Goal: Task Accomplishment & Management: Use online tool/utility

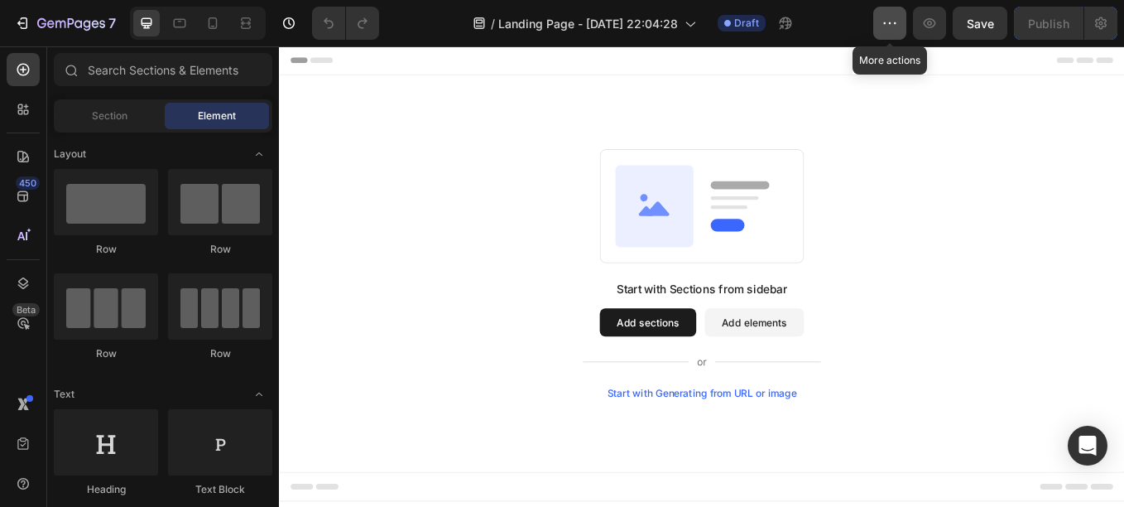
click at [898, 31] on icon "button" at bounding box center [890, 23] width 17 height 17
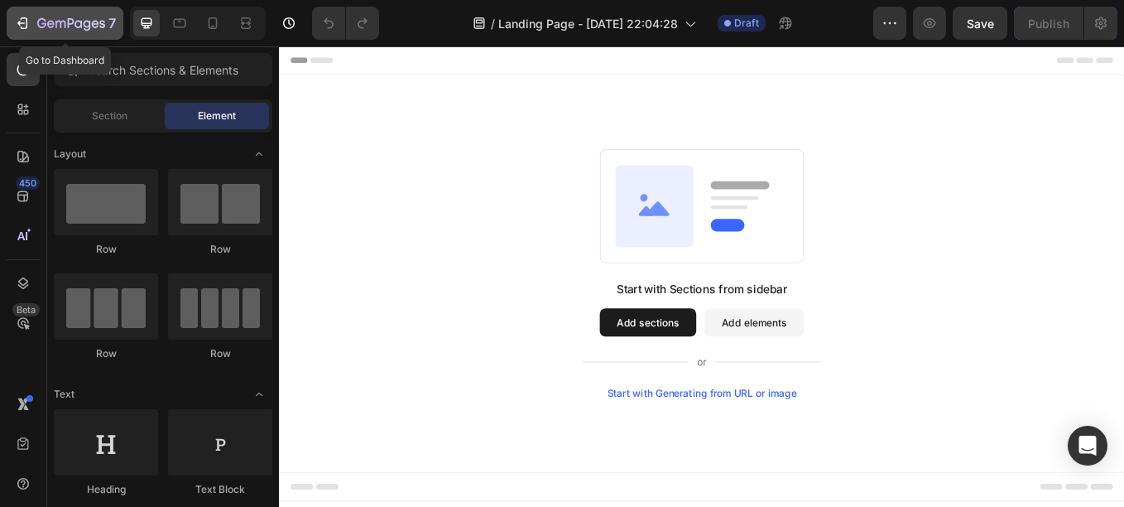
click at [22, 19] on icon "button" at bounding box center [24, 23] width 7 height 12
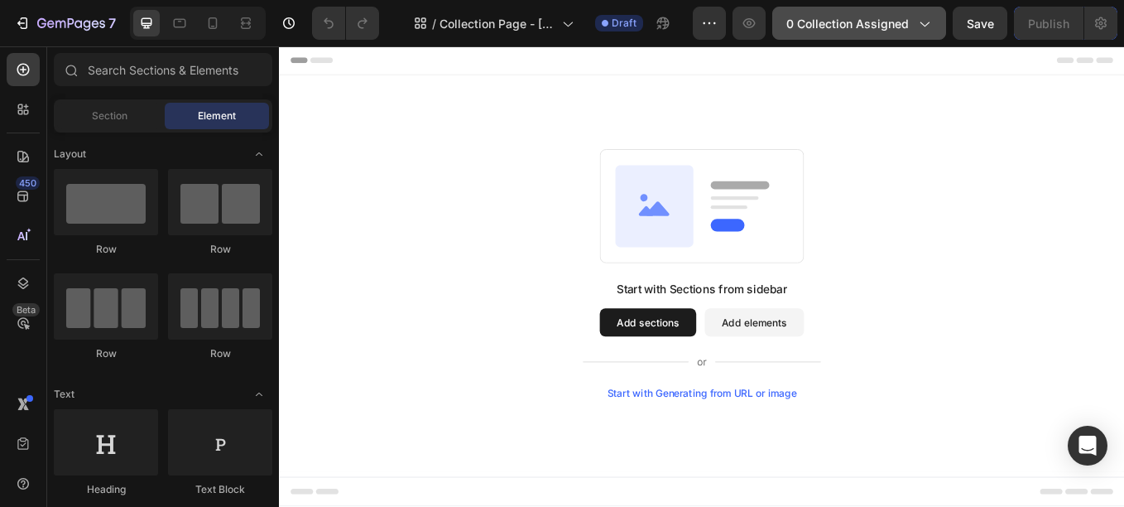
click at [849, 34] on button "0 collection assigned" at bounding box center [859, 23] width 174 height 33
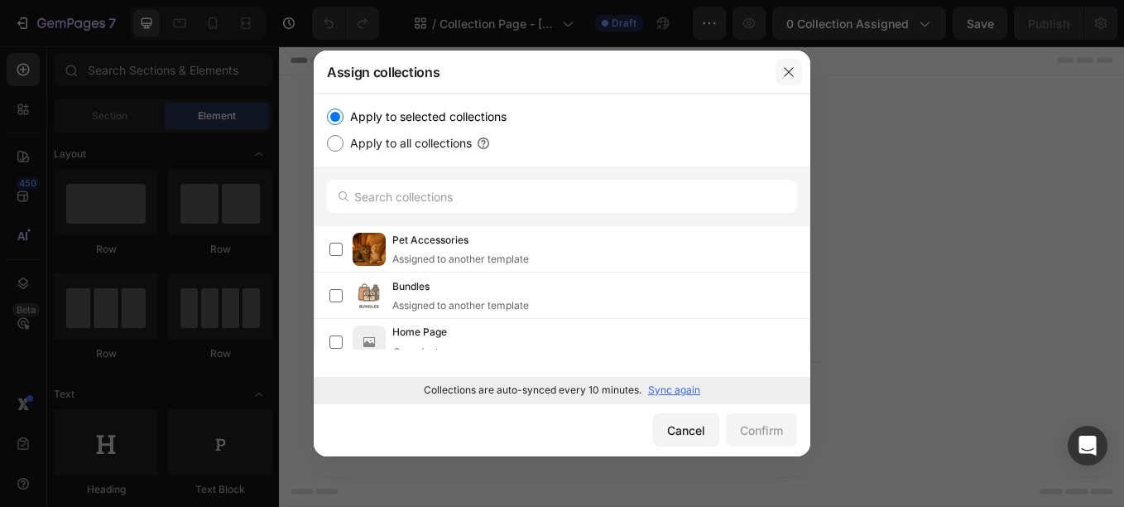
drag, startPoint x: 783, startPoint y: 64, endPoint x: 592, endPoint y: 21, distance: 196.0
click at [783, 65] on button "button" at bounding box center [789, 72] width 26 height 26
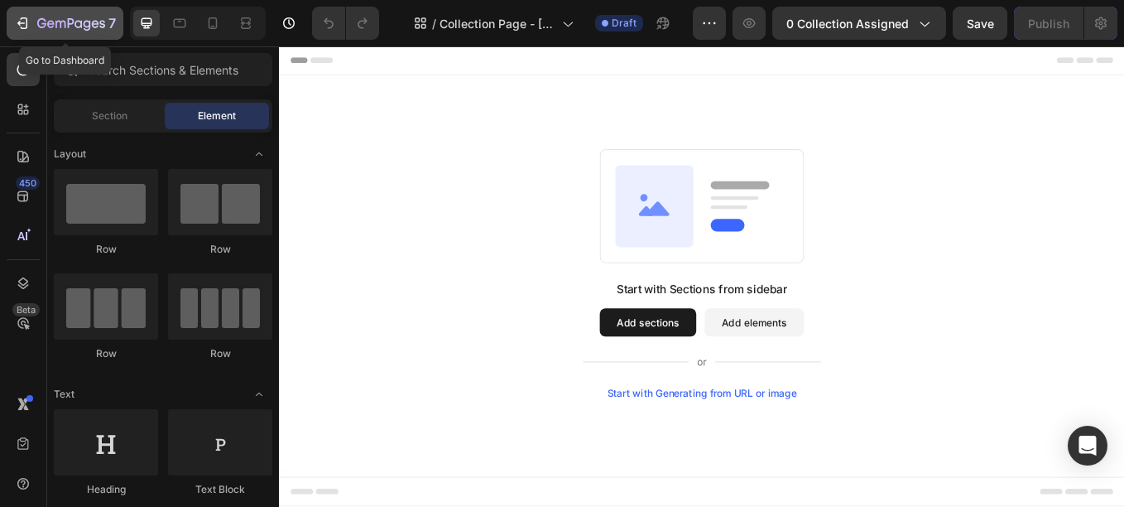
click at [47, 11] on button "7" at bounding box center [65, 23] width 117 height 33
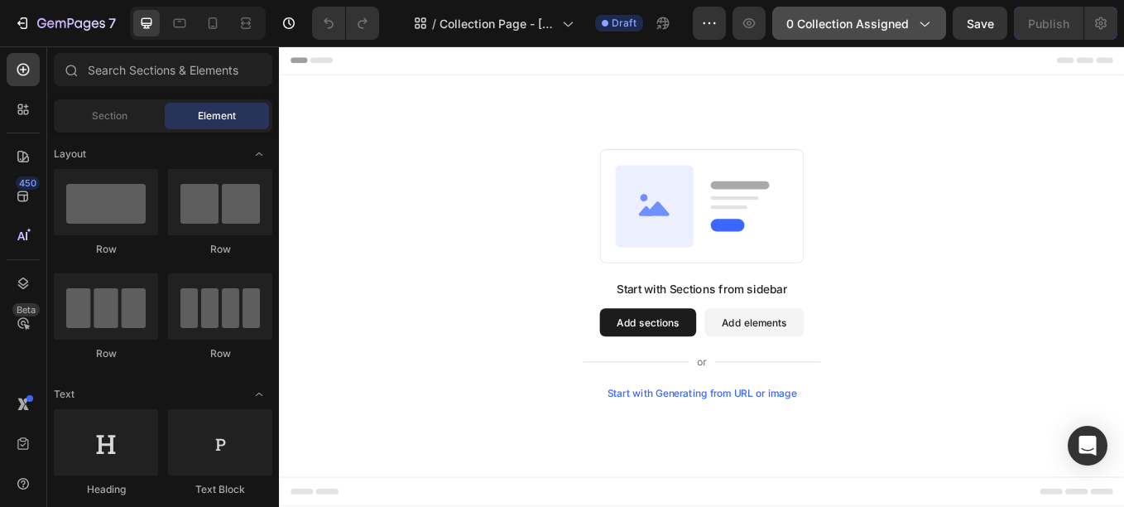
click at [825, 23] on span "0 collection assigned" at bounding box center [847, 23] width 123 height 17
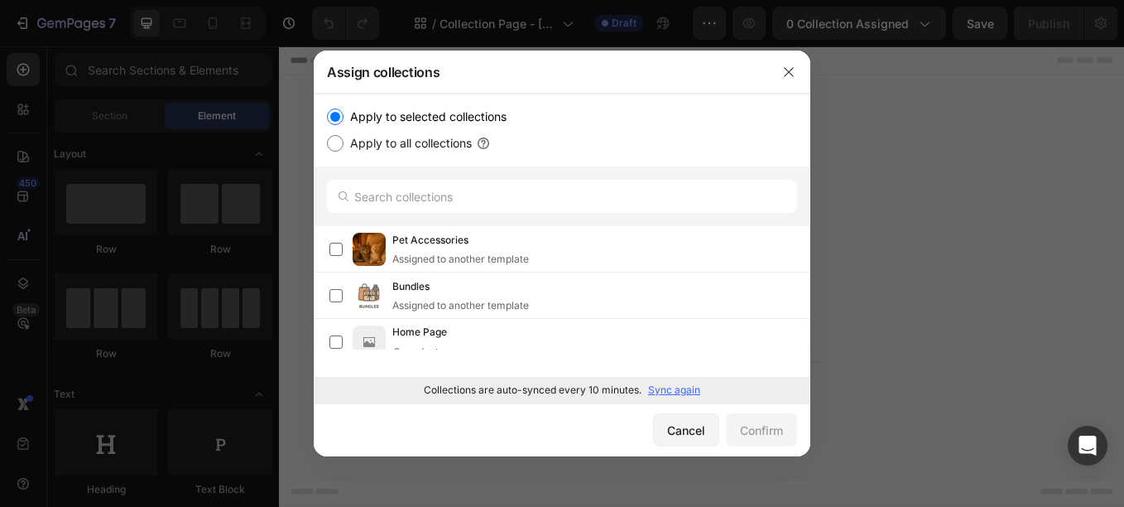
click at [671, 387] on p "Sync again" at bounding box center [674, 389] width 52 height 15
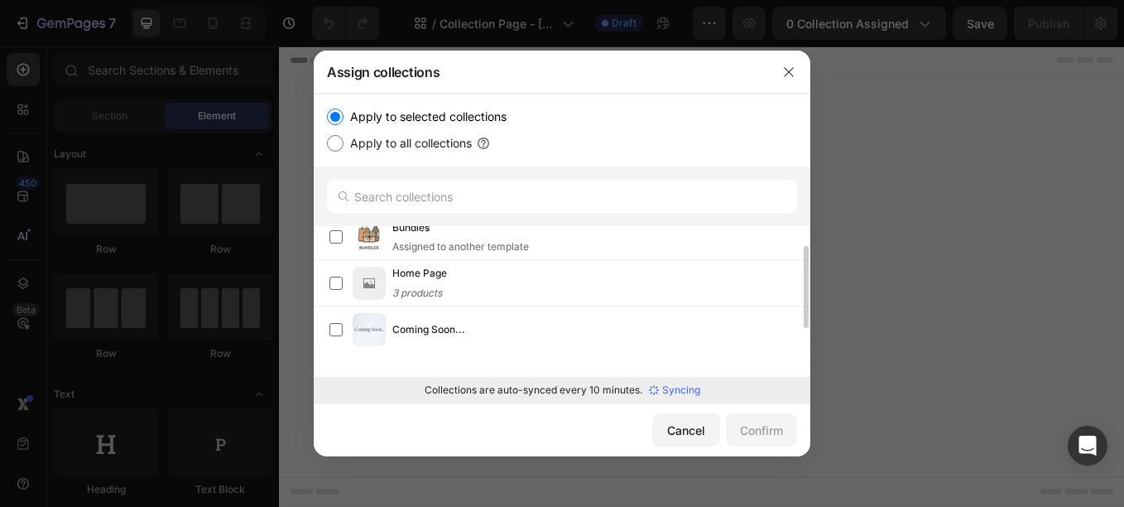
scroll to position [42, 0]
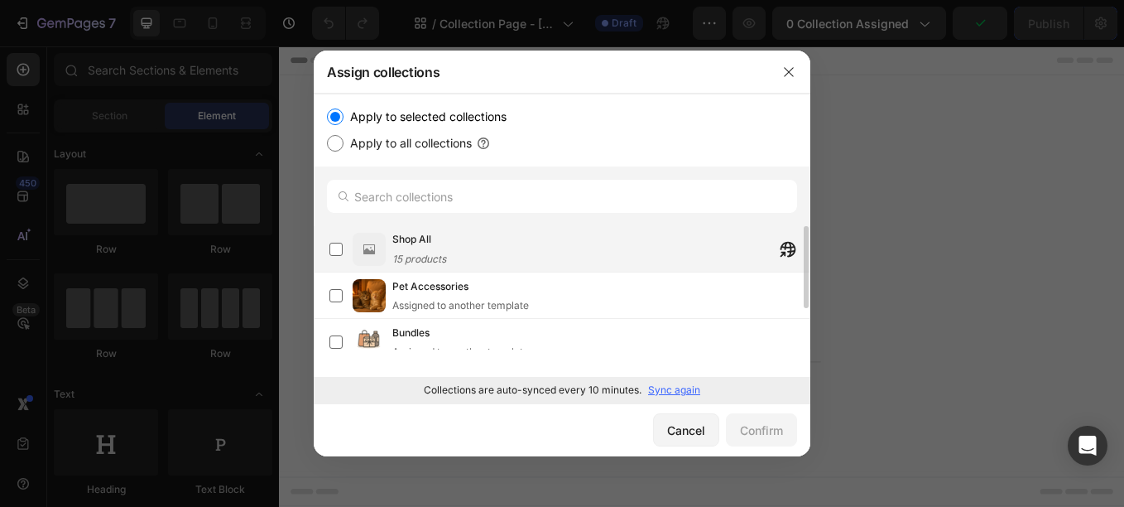
click at [401, 252] on span "15 products" at bounding box center [419, 258] width 54 height 12
click at [671, 394] on p "Sync again" at bounding box center [674, 389] width 52 height 15
click at [444, 252] on span "13 products" at bounding box center [419, 258] width 54 height 12
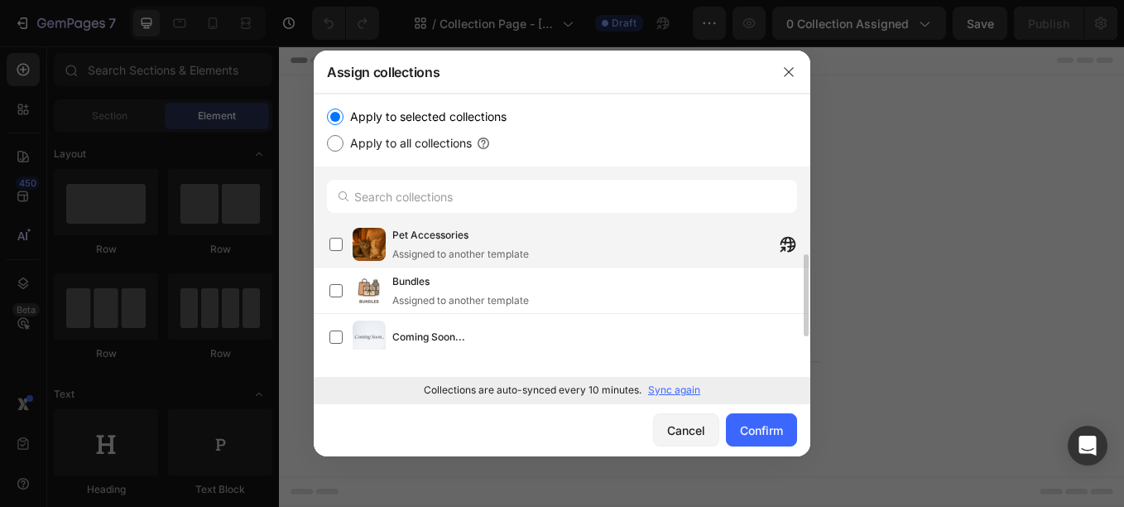
scroll to position [62, 0]
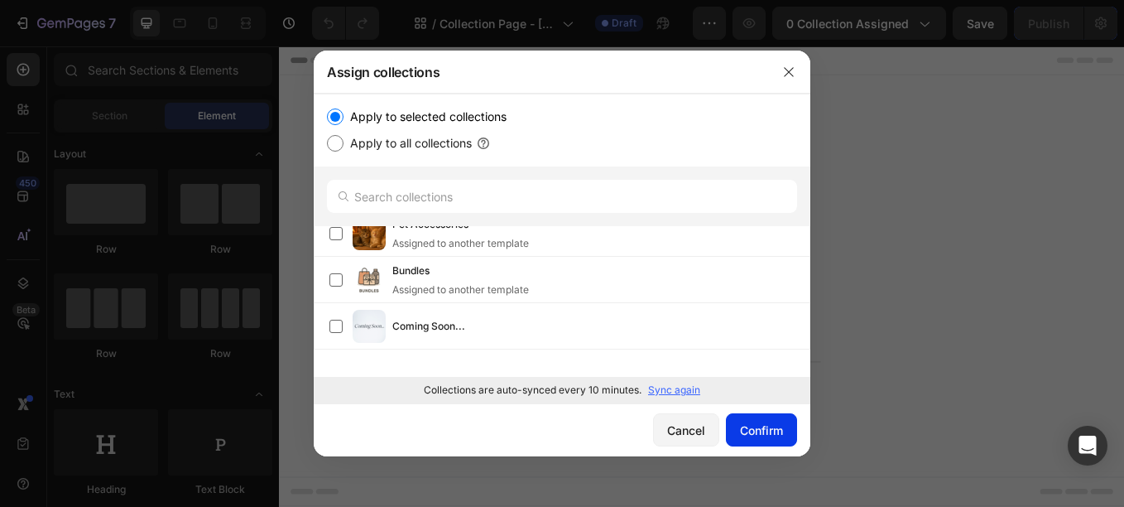
click at [733, 421] on button "Confirm" at bounding box center [761, 429] width 71 height 33
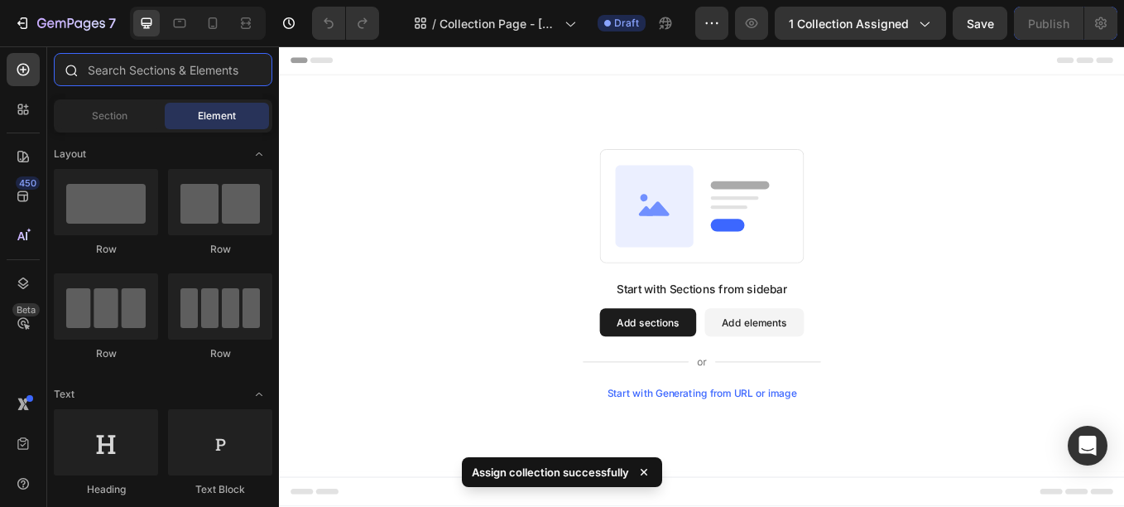
click at [172, 79] on input "text" at bounding box center [163, 69] width 219 height 33
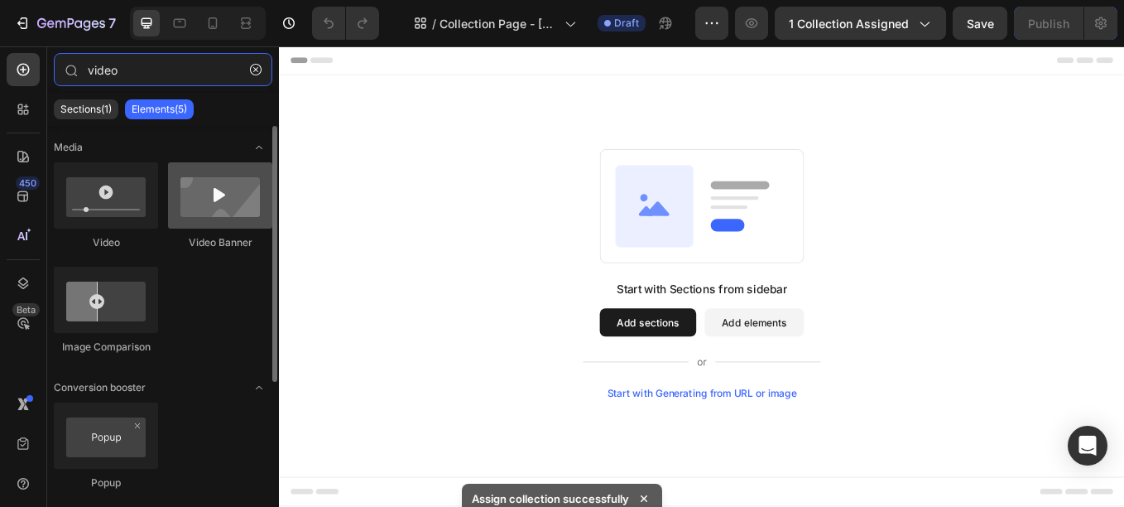
type input "video"
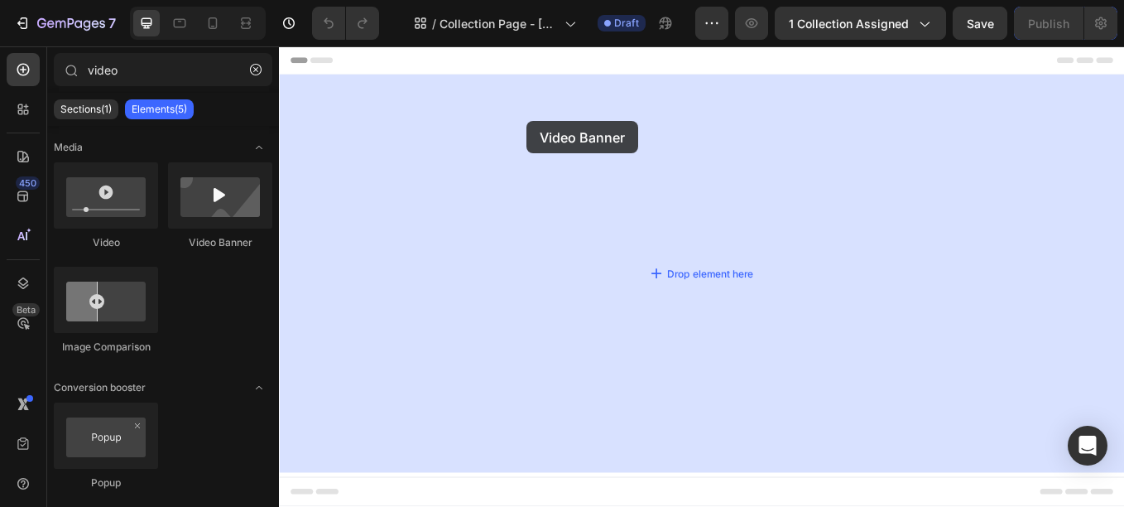
drag, startPoint x: 499, startPoint y: 250, endPoint x: 570, endPoint y: 136, distance: 134.6
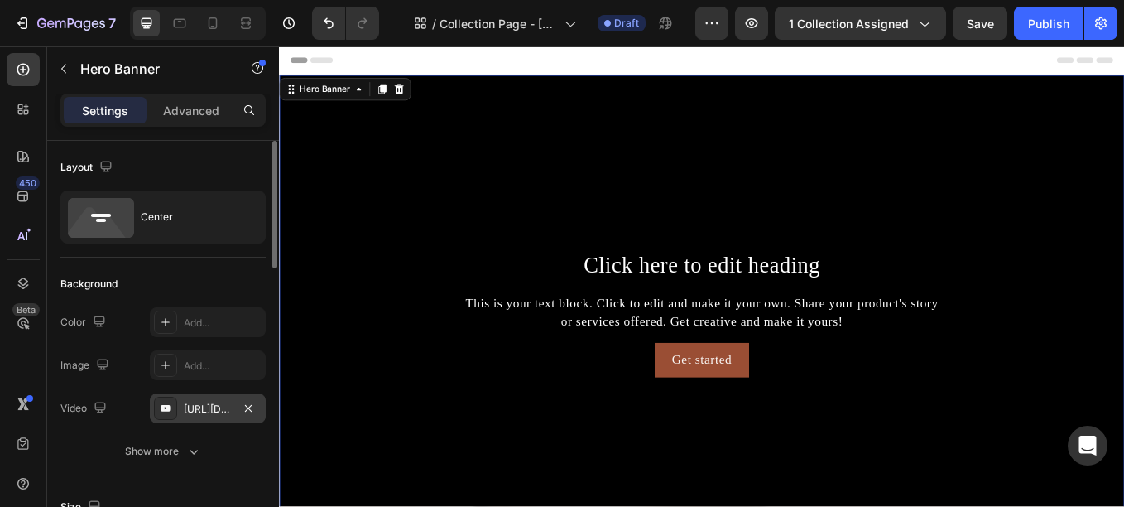
click at [212, 402] on div "[URL][DOMAIN_NAME]" at bounding box center [208, 408] width 48 height 15
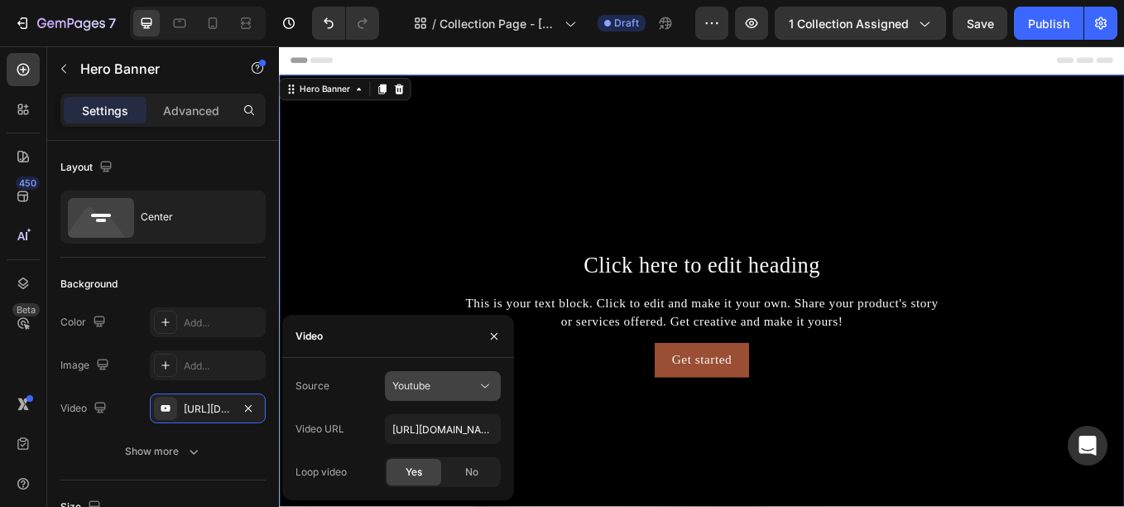
click at [428, 381] on span "Youtube" at bounding box center [411, 385] width 38 height 12
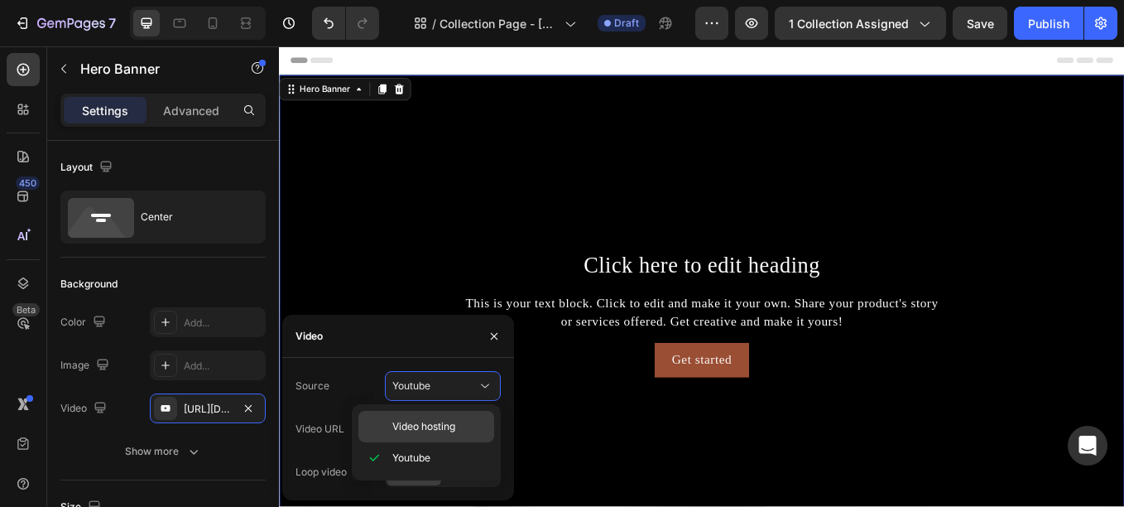
click at [416, 432] on span "Video hosting" at bounding box center [423, 426] width 63 height 15
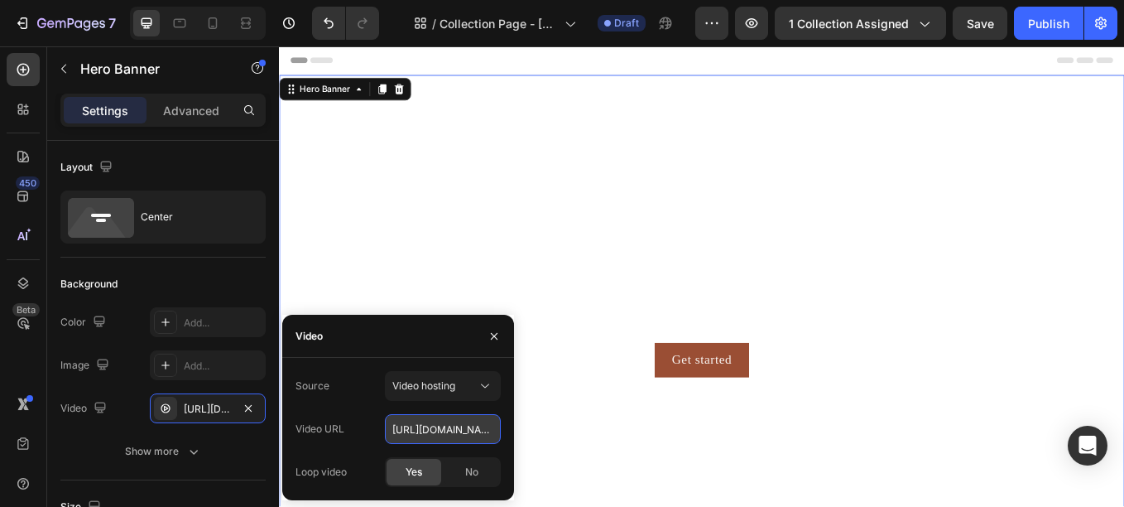
click at [411, 427] on input "[URL][DOMAIN_NAME]" at bounding box center [443, 429] width 116 height 30
paste input "c34cc8a7049643a68be1d637cc31f80f"
type input "[URL][DOMAIN_NAME]"
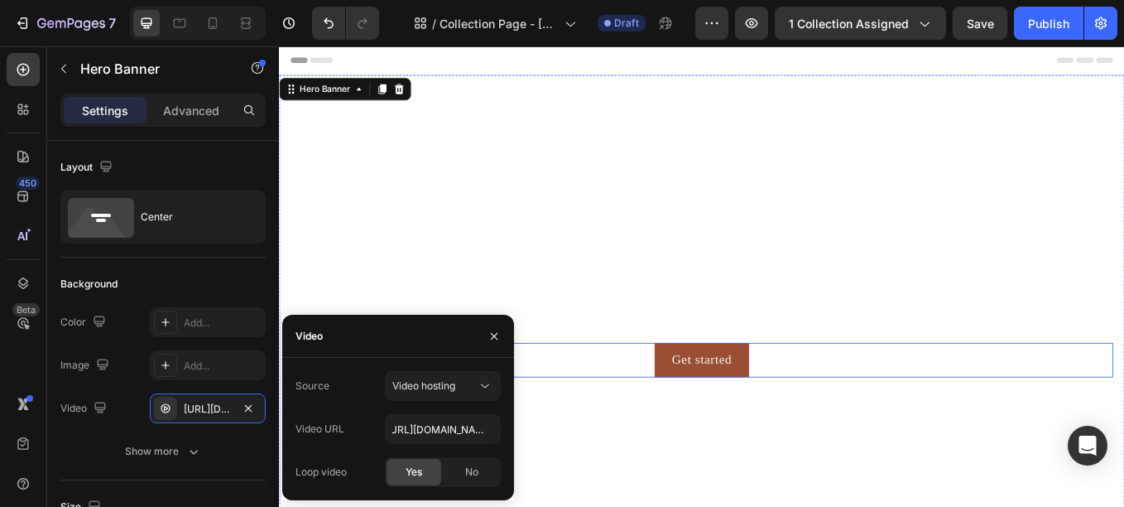
click at [584, 432] on div "Click here to edit heading Heading This is your text block. Click to edit and m…" at bounding box center [775, 360] width 993 height 158
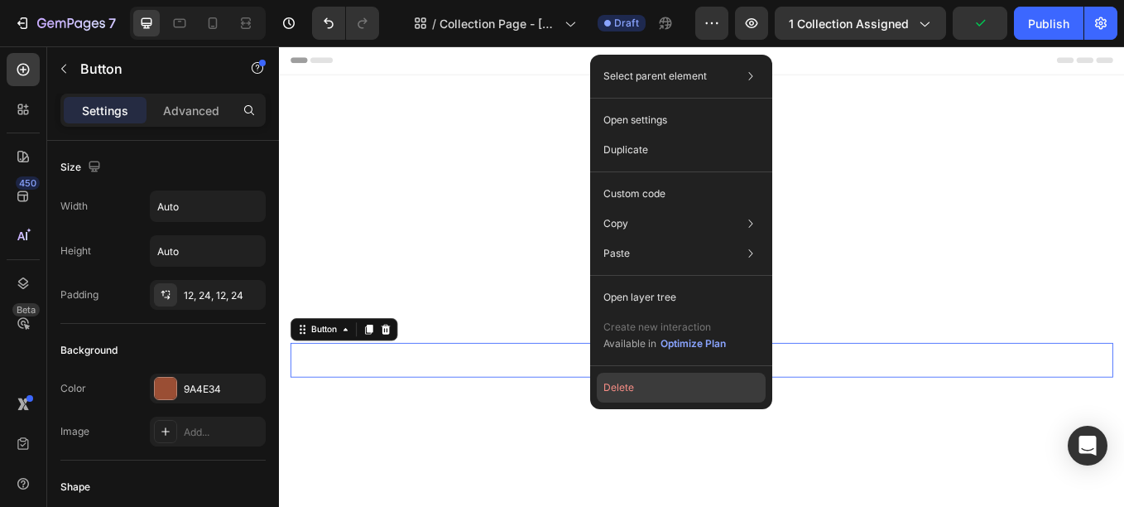
click at [627, 392] on button "Delete" at bounding box center [681, 387] width 169 height 30
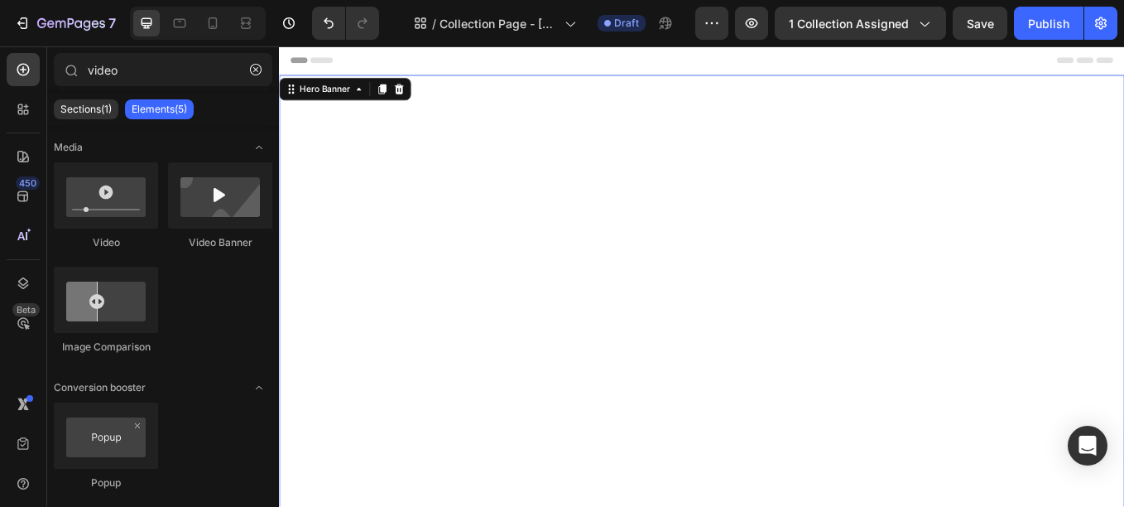
click at [488, 308] on div "Click here to edit heading Heading This is your text block. Click to edit and m…" at bounding box center [775, 360] width 993 height 104
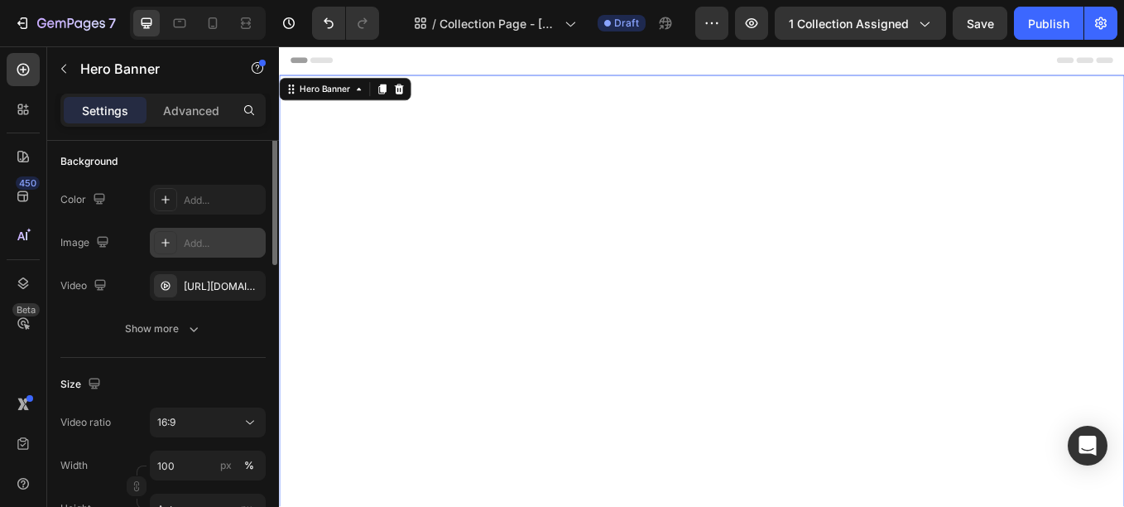
scroll to position [123, 0]
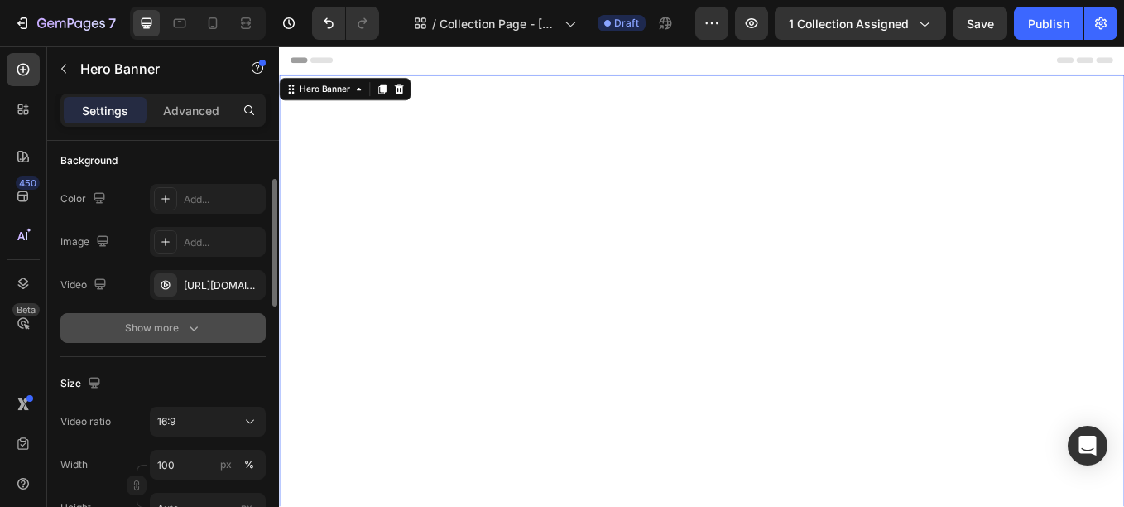
click at [156, 329] on div "Show more" at bounding box center [163, 327] width 77 height 17
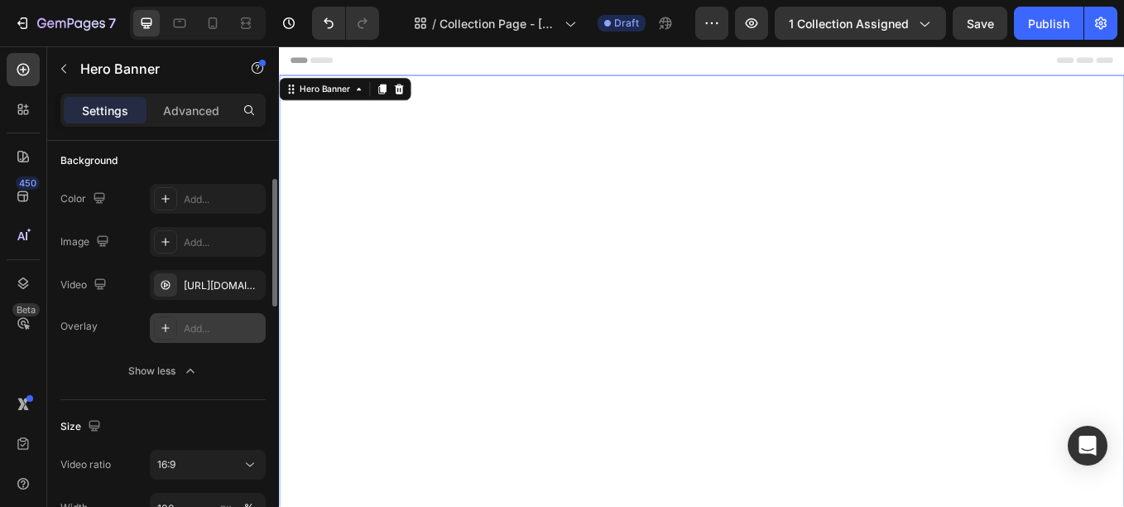
click at [177, 331] on div "Add..." at bounding box center [208, 328] width 116 height 30
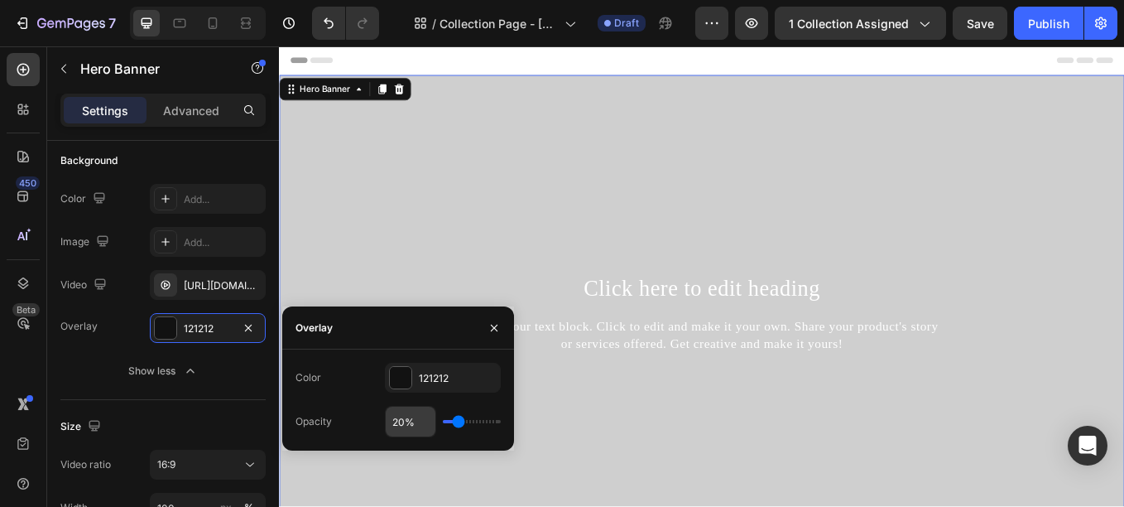
click at [396, 413] on input "20%" at bounding box center [411, 421] width 50 height 30
type input "3%"
type input "3"
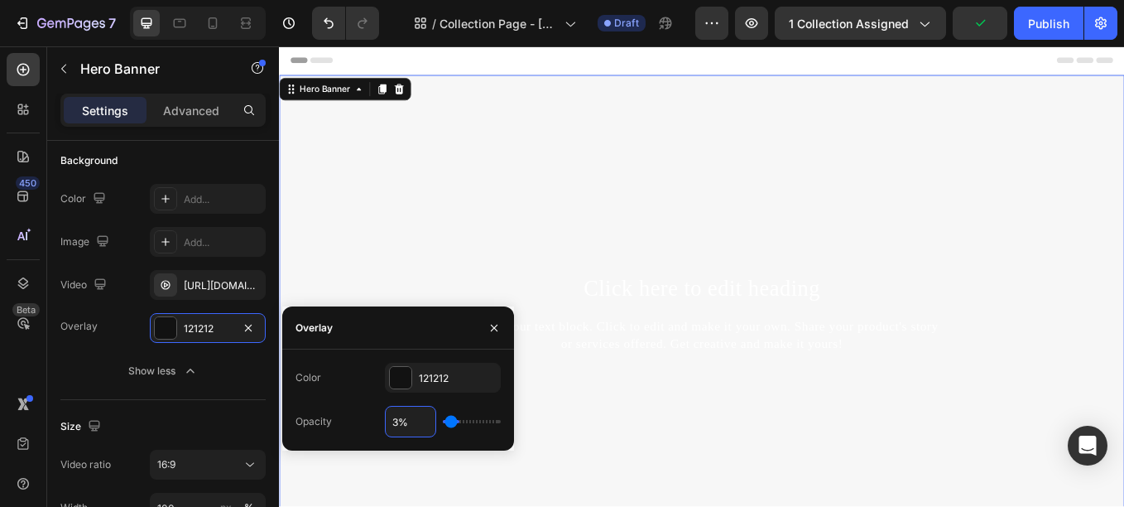
type input "30%"
type input "30"
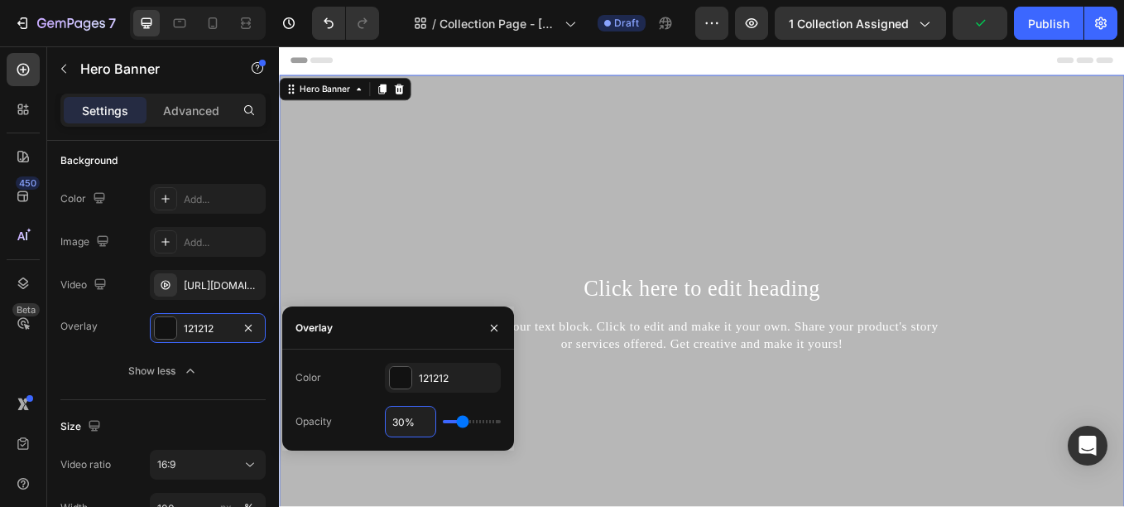
type input "3%"
type input "3"
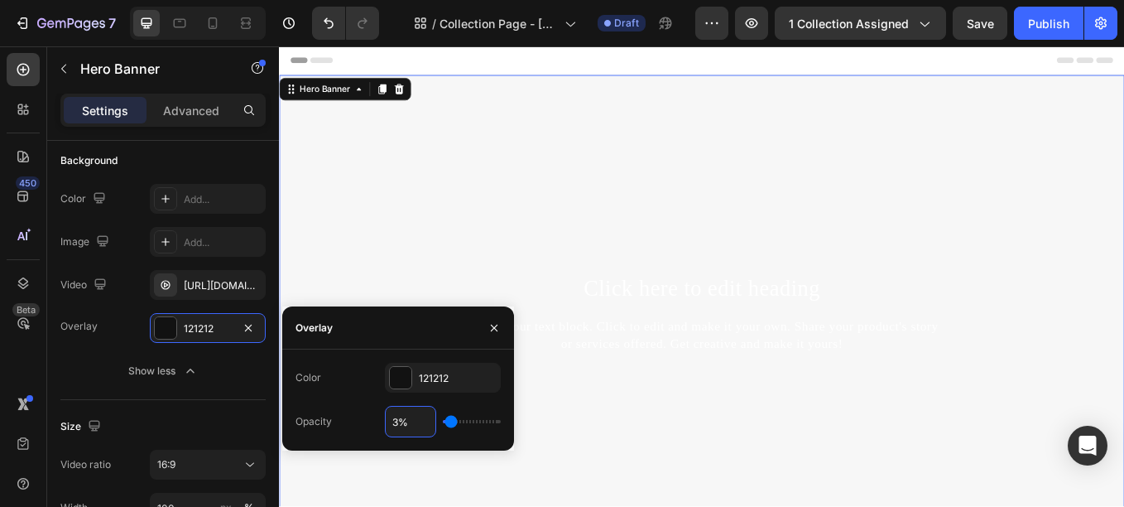
type input "%"
type input "20"
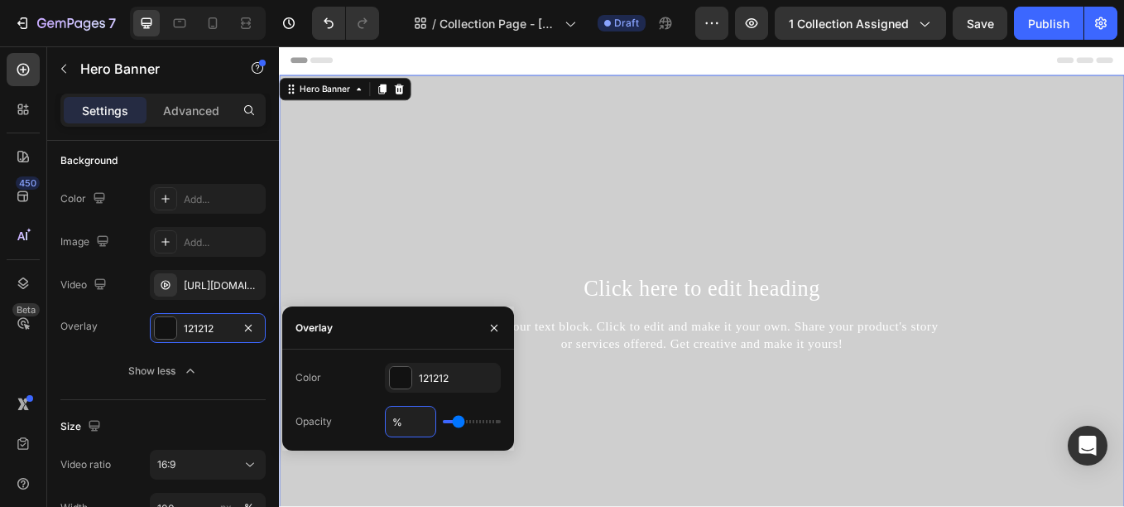
type input "4%"
type input "4"
type input "40%"
type input "40"
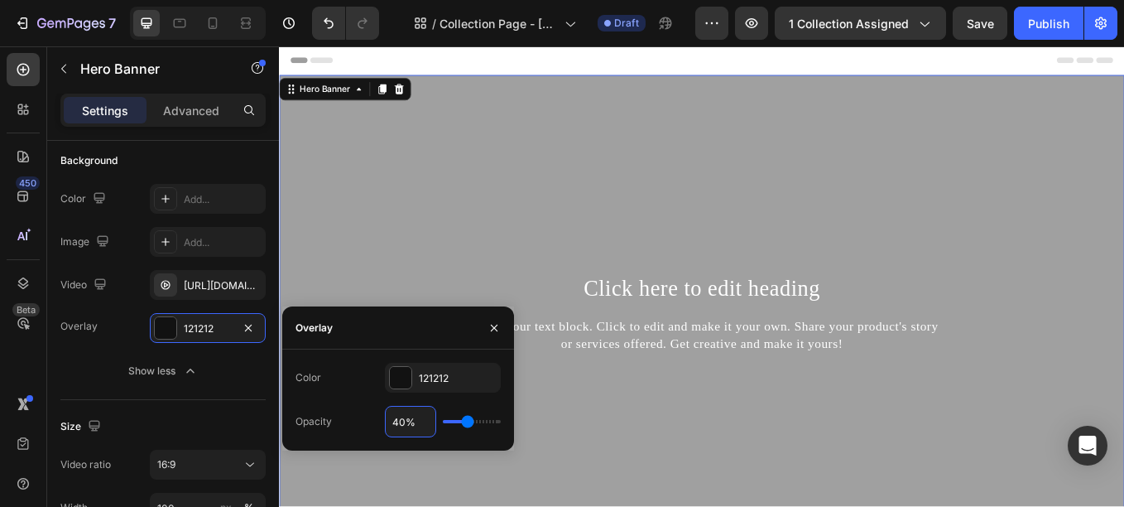
type input "4%"
type input "4"
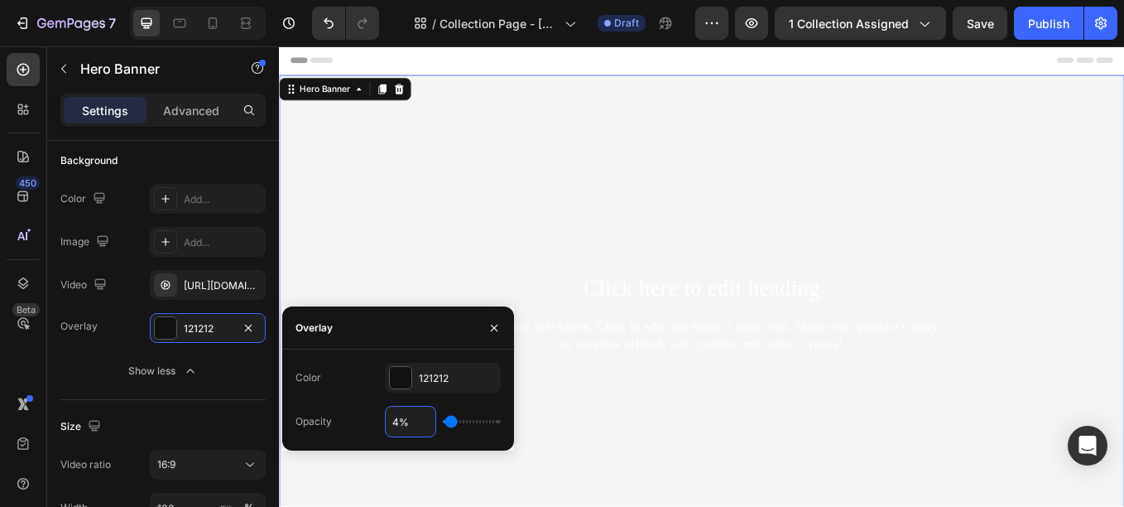
type input "%"
type input "20"
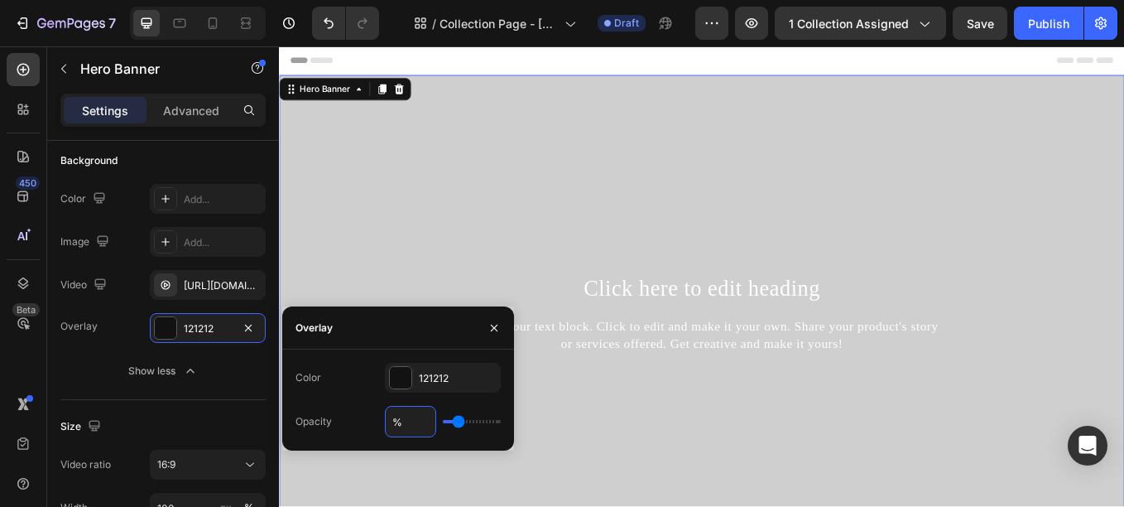
type input "3%"
type input "3"
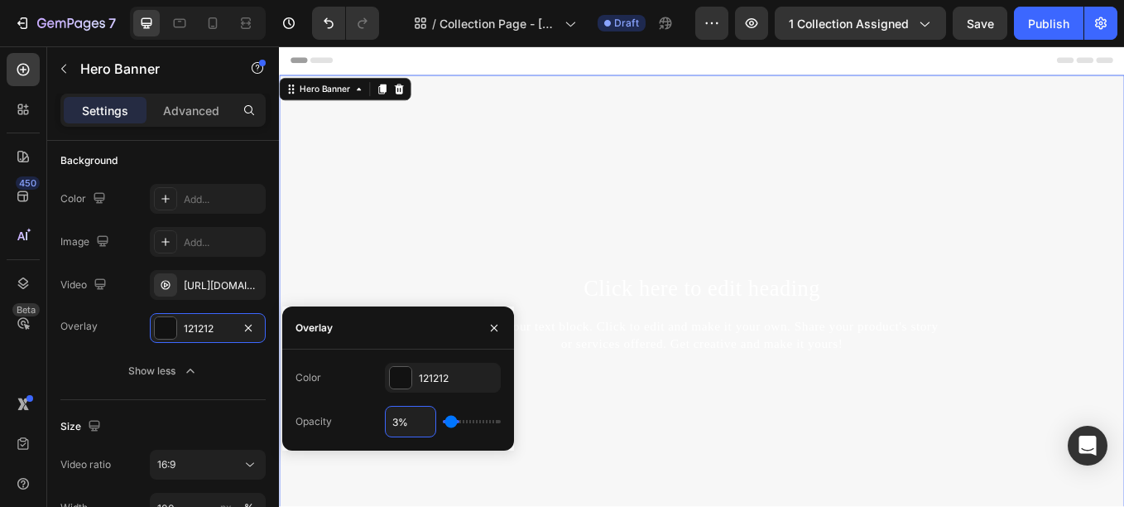
type input "30%"
type input "30"
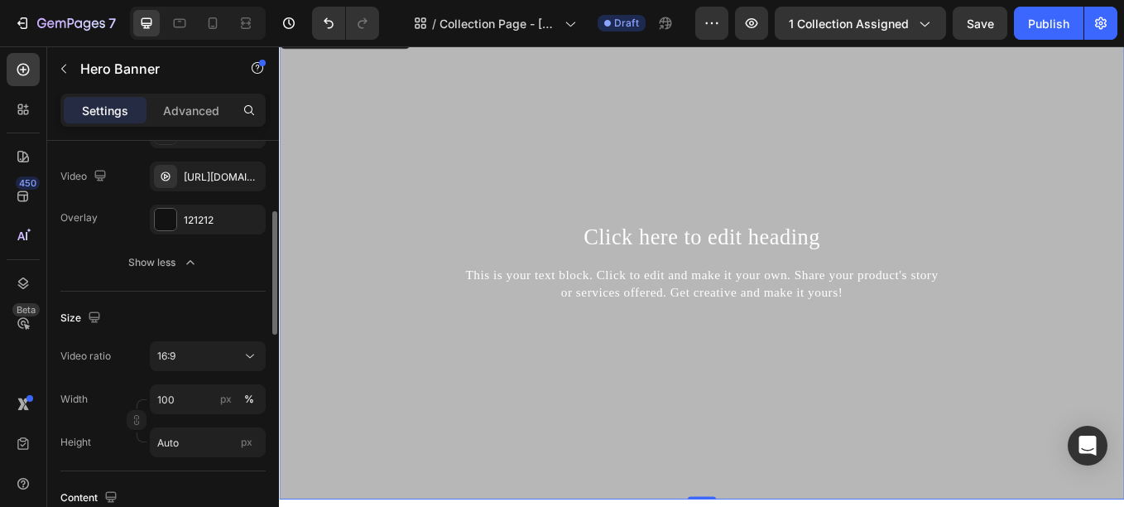
scroll to position [233, 0]
click at [192, 358] on div "16:9" at bounding box center [199, 355] width 84 height 15
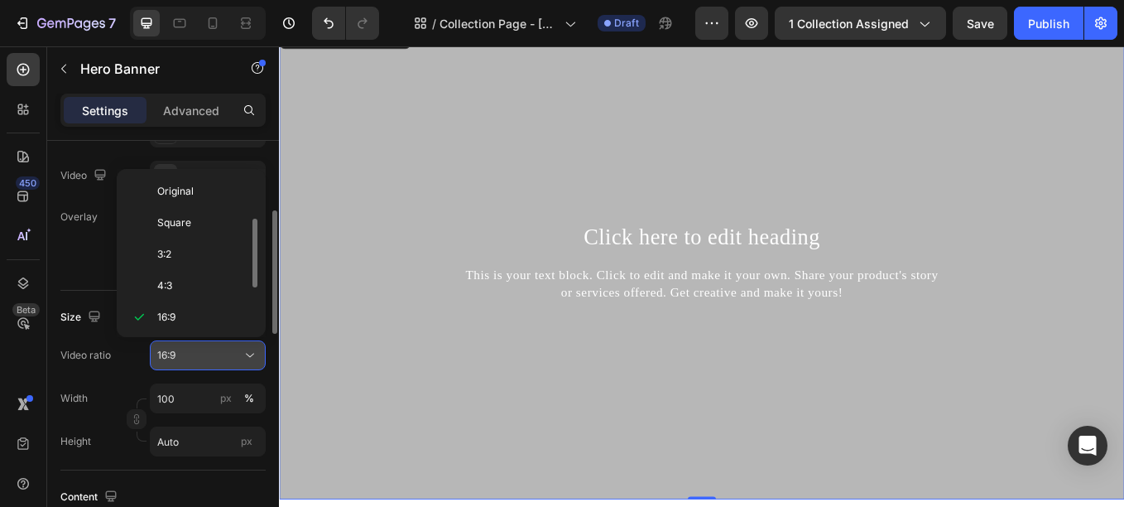
scroll to position [30, 0]
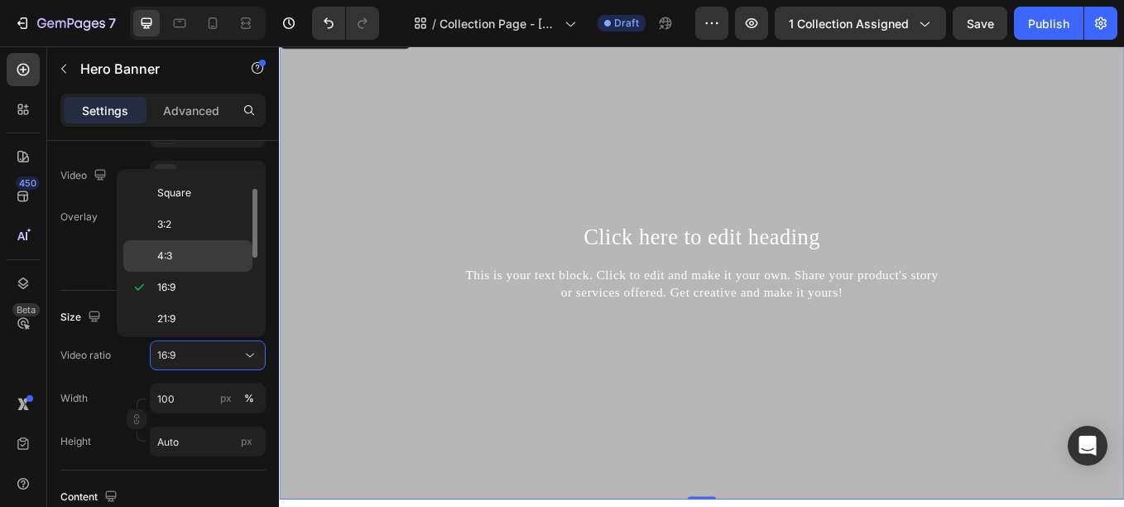
click at [178, 243] on div "4:3" at bounding box center [187, 255] width 129 height 31
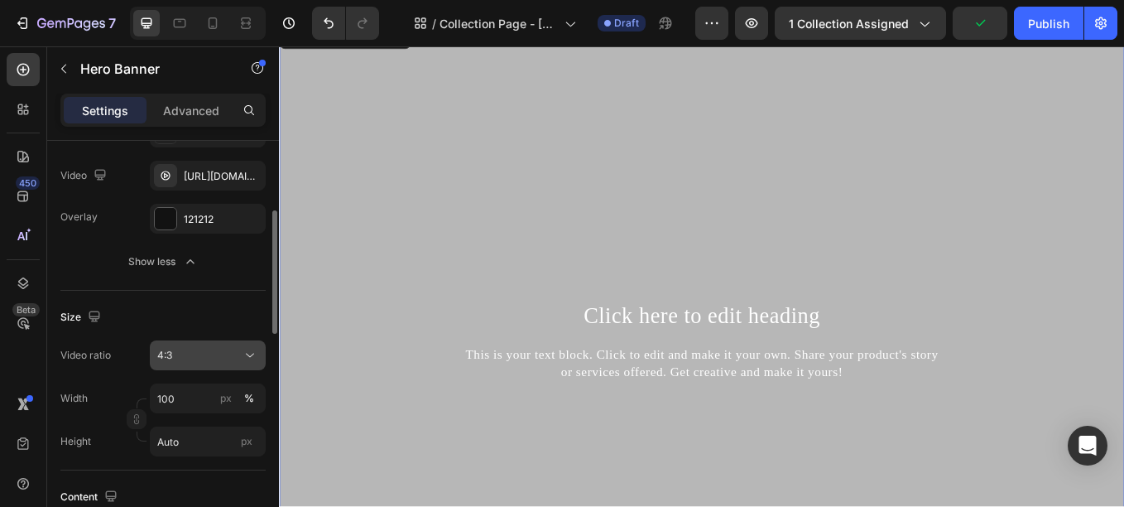
click at [201, 345] on button "4:3" at bounding box center [208, 355] width 116 height 30
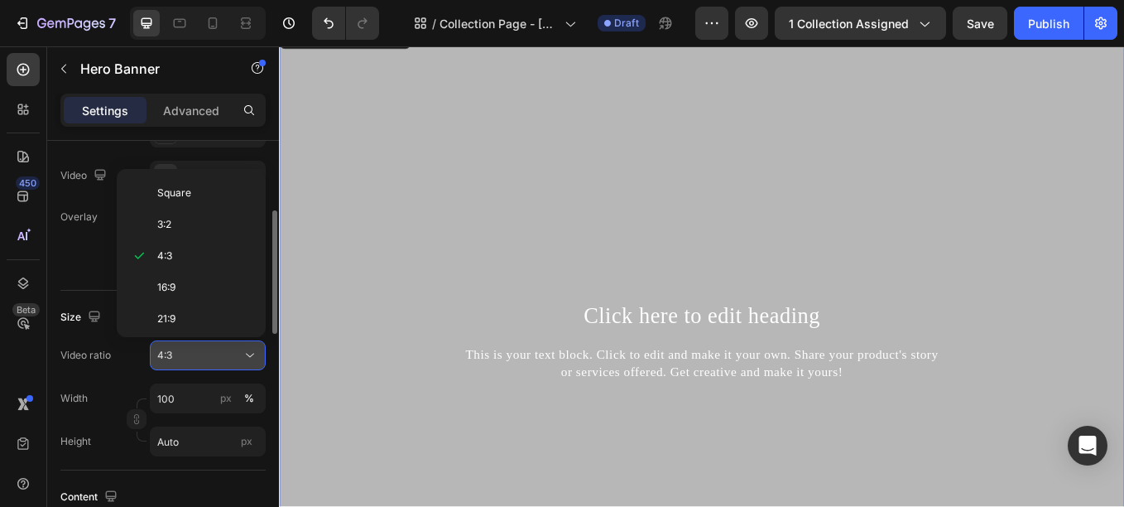
click at [201, 345] on button "4:3" at bounding box center [208, 355] width 116 height 30
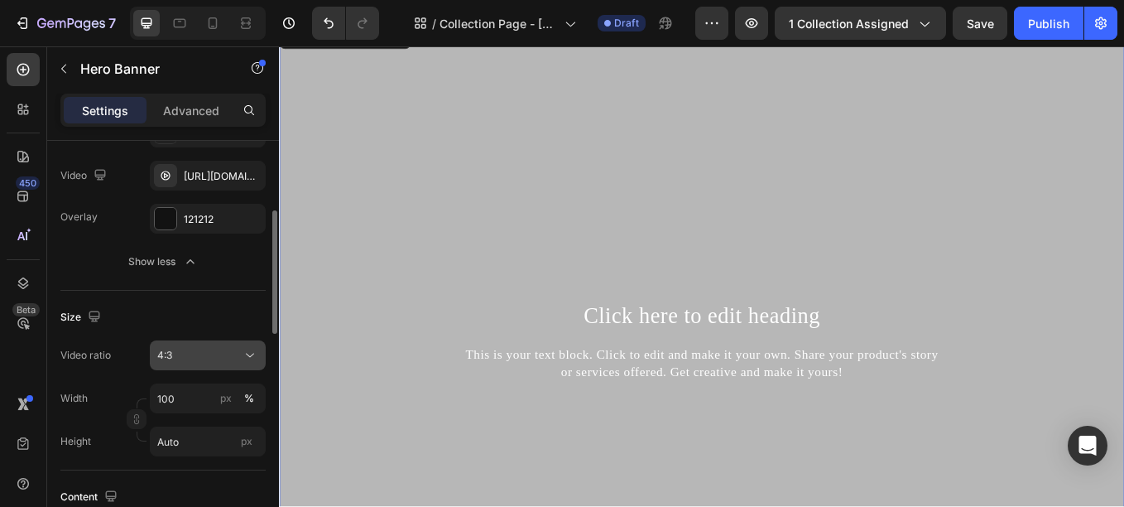
click at [201, 345] on button "4:3" at bounding box center [208, 355] width 116 height 30
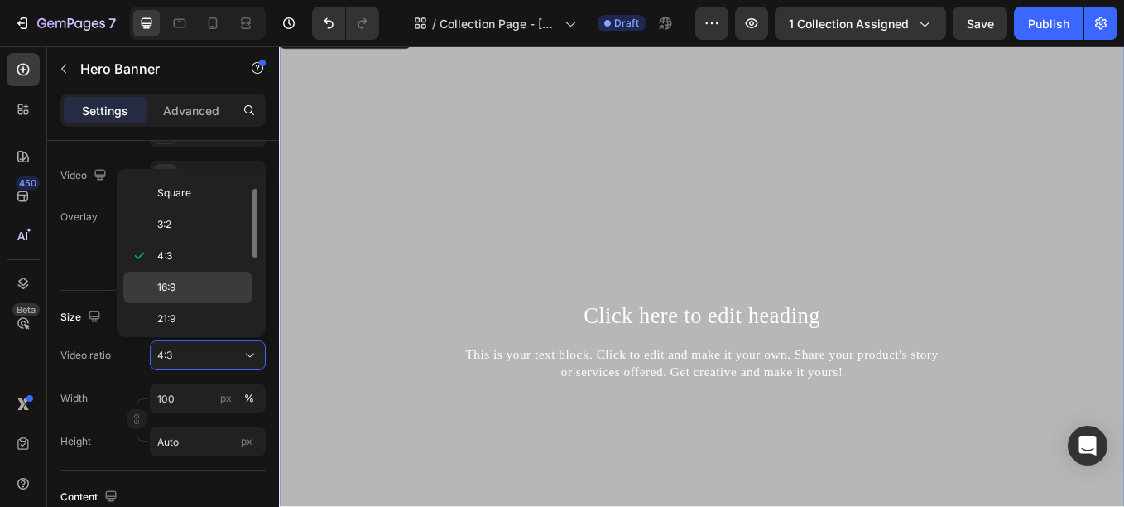
click at [175, 290] on span "16:9" at bounding box center [166, 287] width 18 height 15
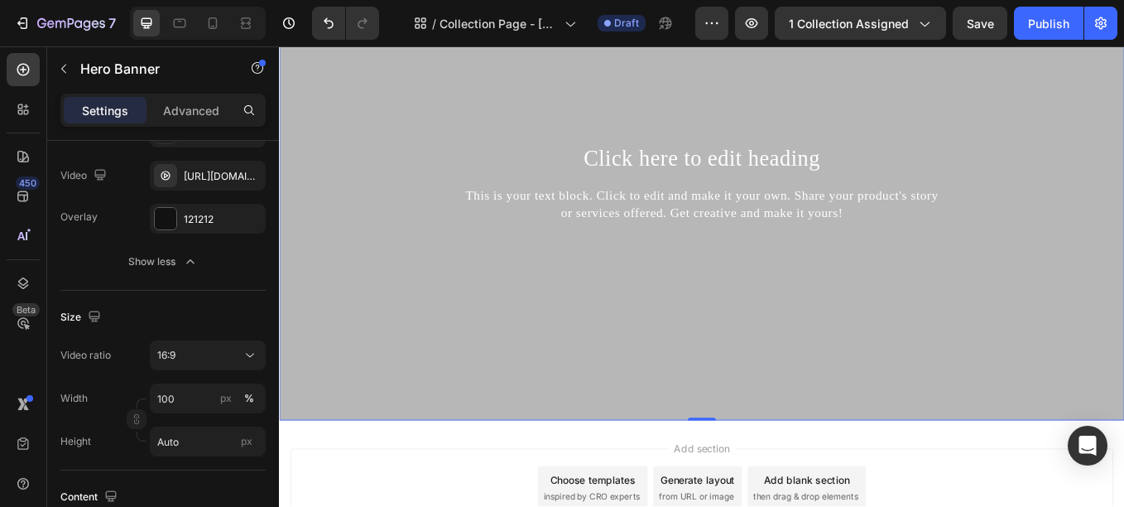
scroll to position [156, 0]
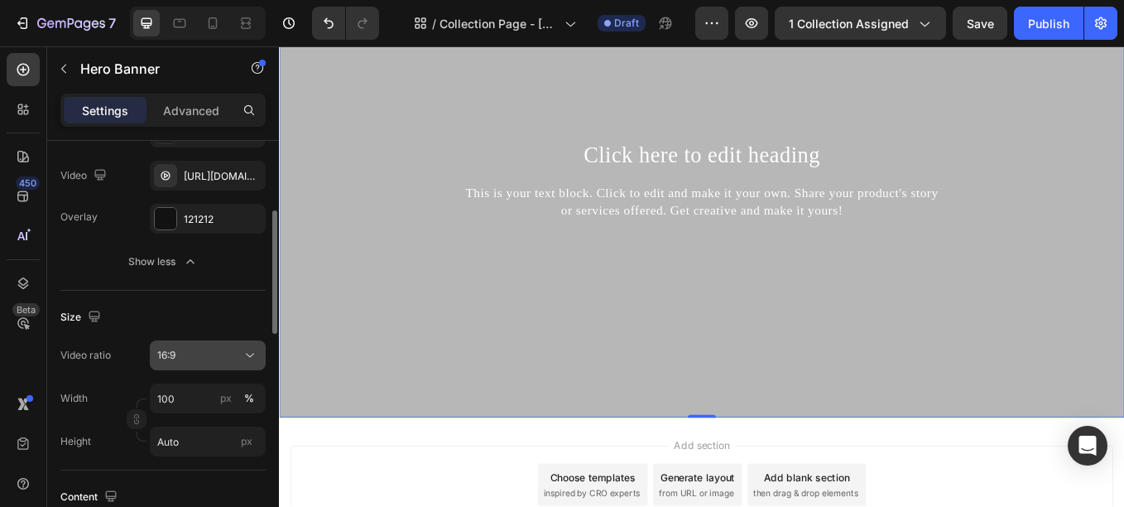
click at [225, 348] on div "16:9" at bounding box center [199, 355] width 84 height 15
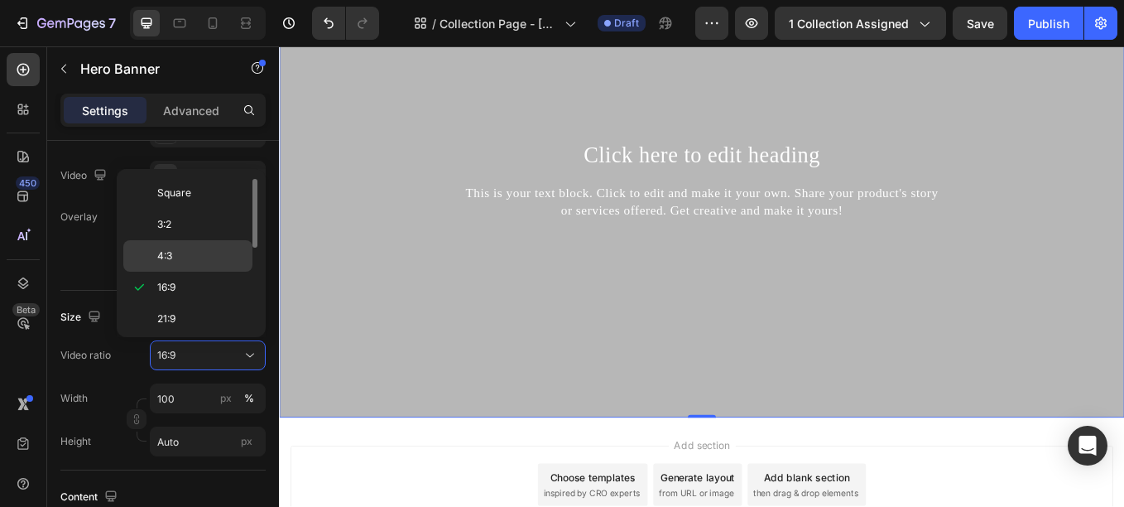
scroll to position [0, 0]
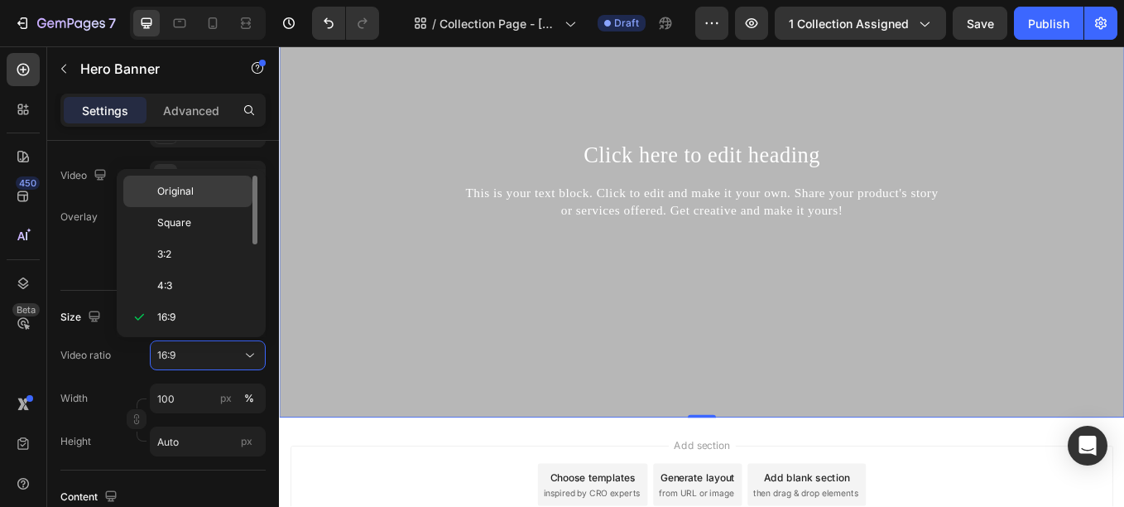
click at [198, 189] on p "Original" at bounding box center [201, 191] width 88 height 15
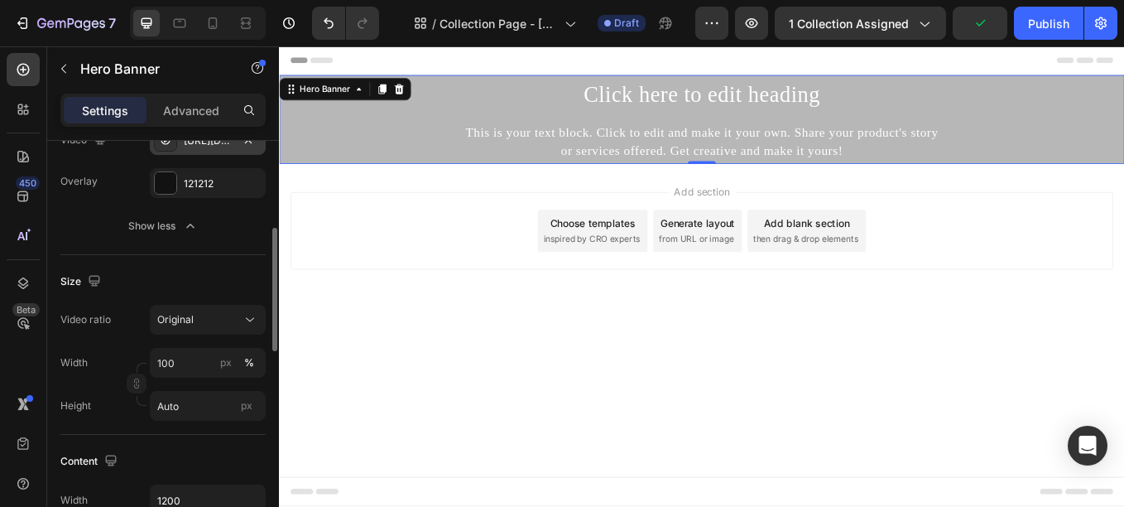
scroll to position [274, 0]
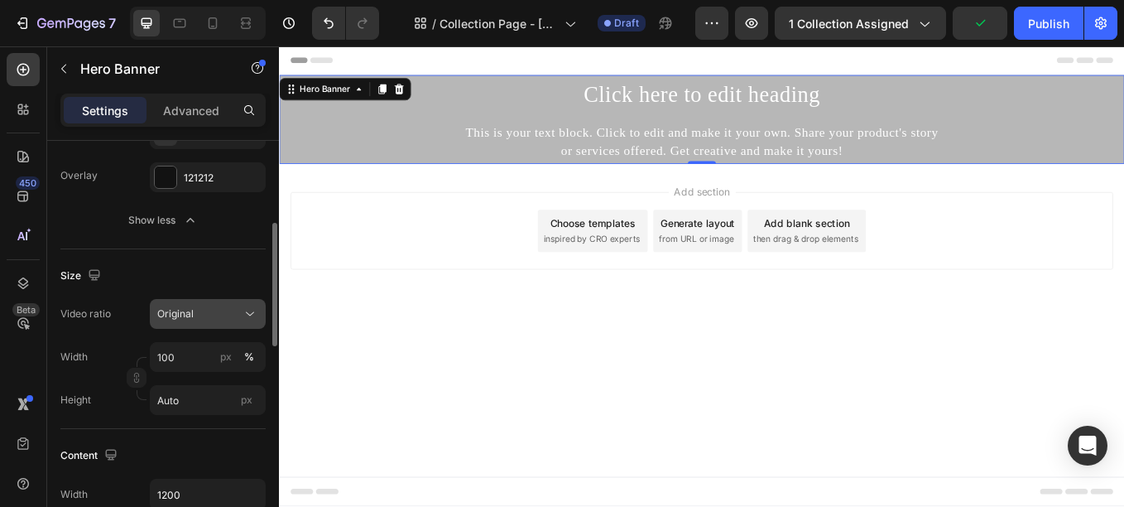
click at [185, 310] on span "Original" at bounding box center [175, 313] width 36 height 12
click at [132, 307] on div "Video ratio Original" at bounding box center [162, 314] width 205 height 30
click at [192, 398] on input "Auto" at bounding box center [208, 400] width 116 height 30
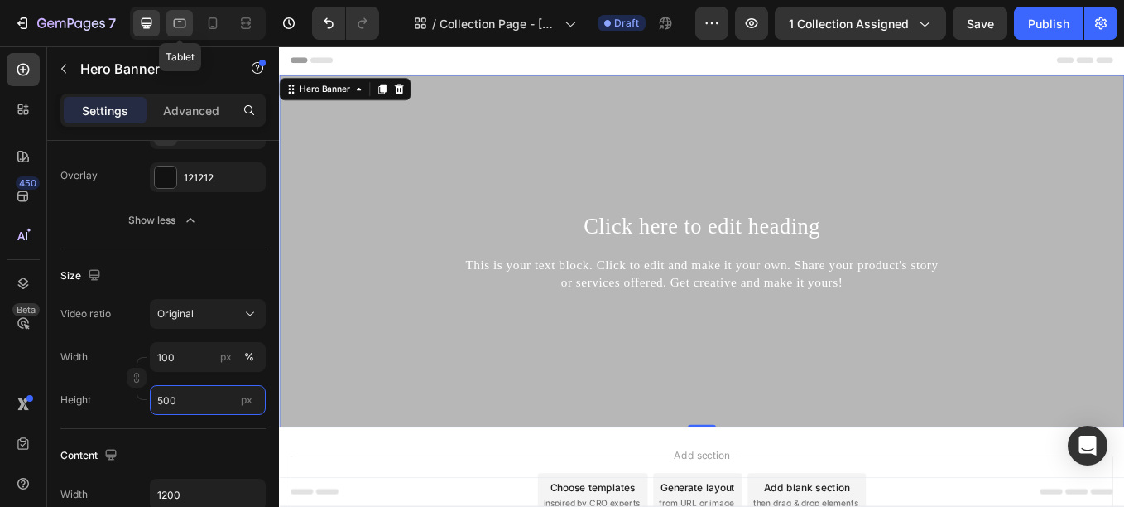
type input "500"
click at [181, 26] on icon at bounding box center [180, 23] width 12 height 9
type input "100%"
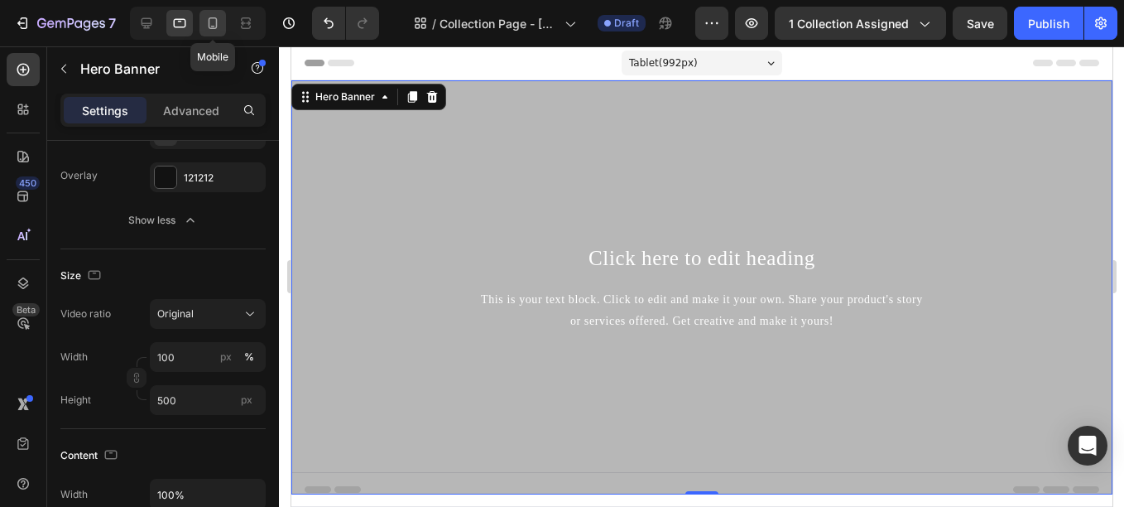
click at [211, 30] on icon at bounding box center [212, 23] width 17 height 17
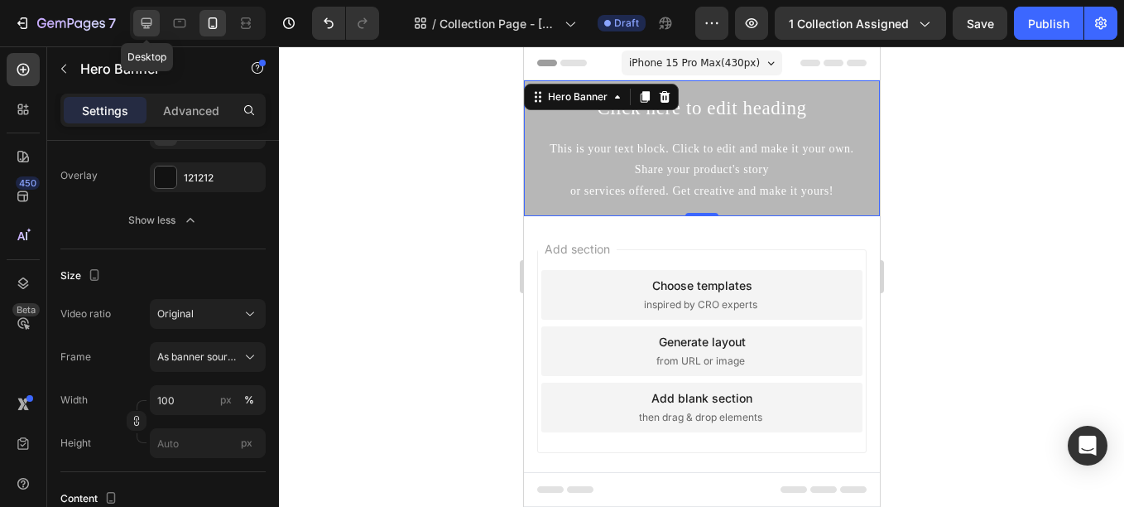
click at [147, 16] on icon at bounding box center [146, 23] width 17 height 17
type input "500"
type input "1200"
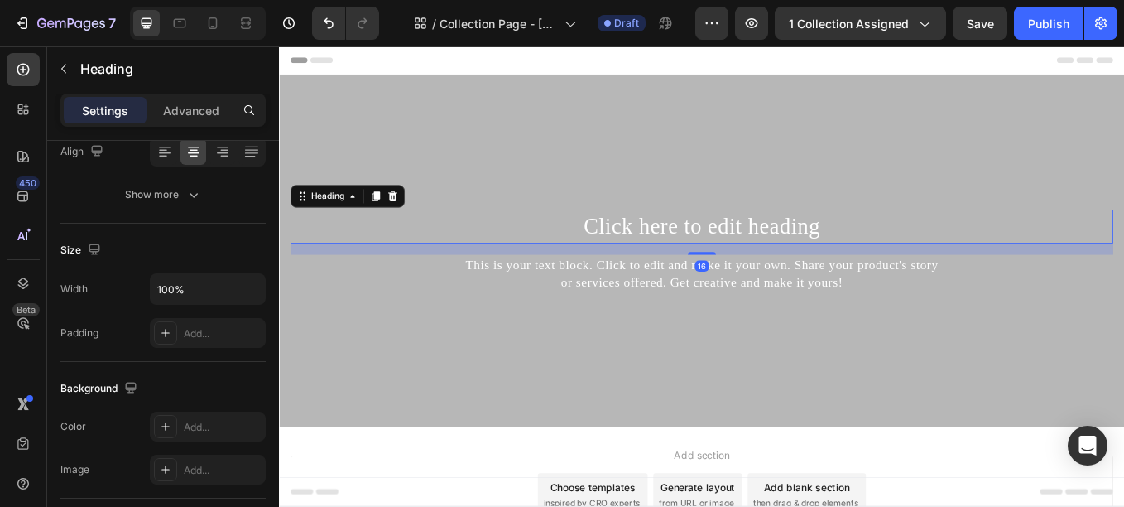
click at [690, 248] on h2 "Click here to edit heading" at bounding box center [775, 257] width 967 height 39
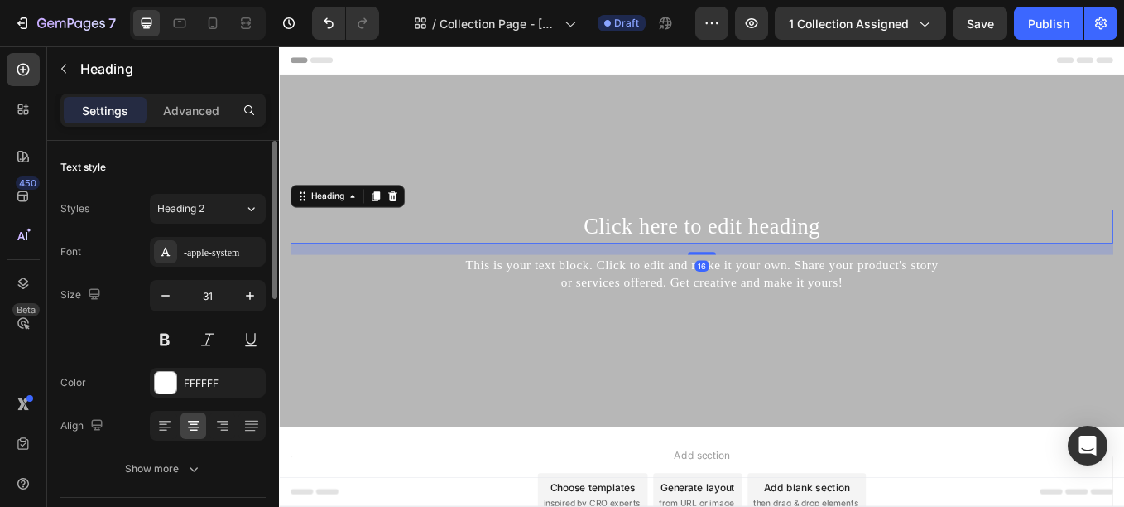
click at [690, 248] on h2 "Click here to edit heading" at bounding box center [775, 257] width 967 height 39
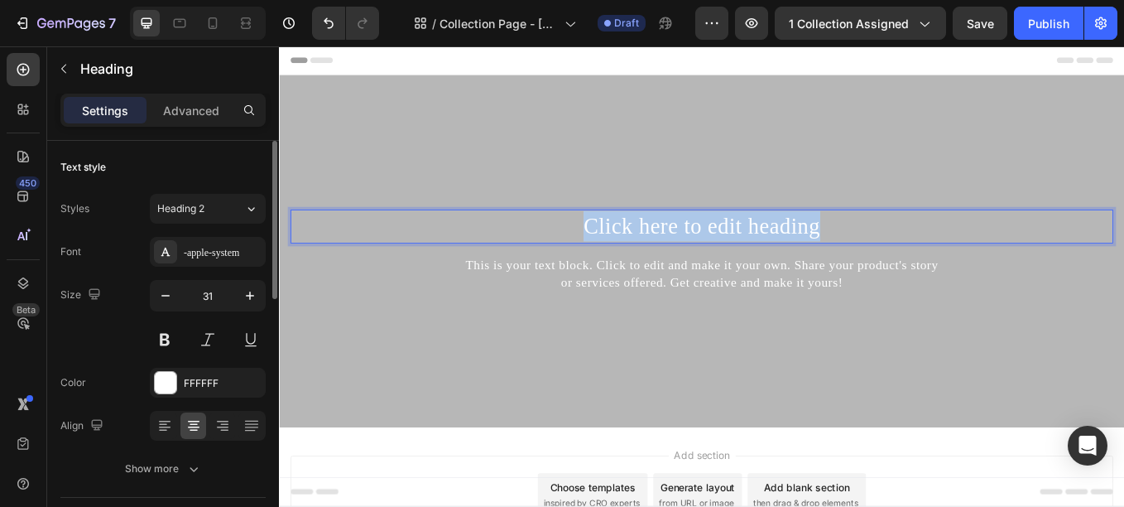
click at [690, 248] on p "Click here to edit heading" at bounding box center [775, 258] width 963 height 36
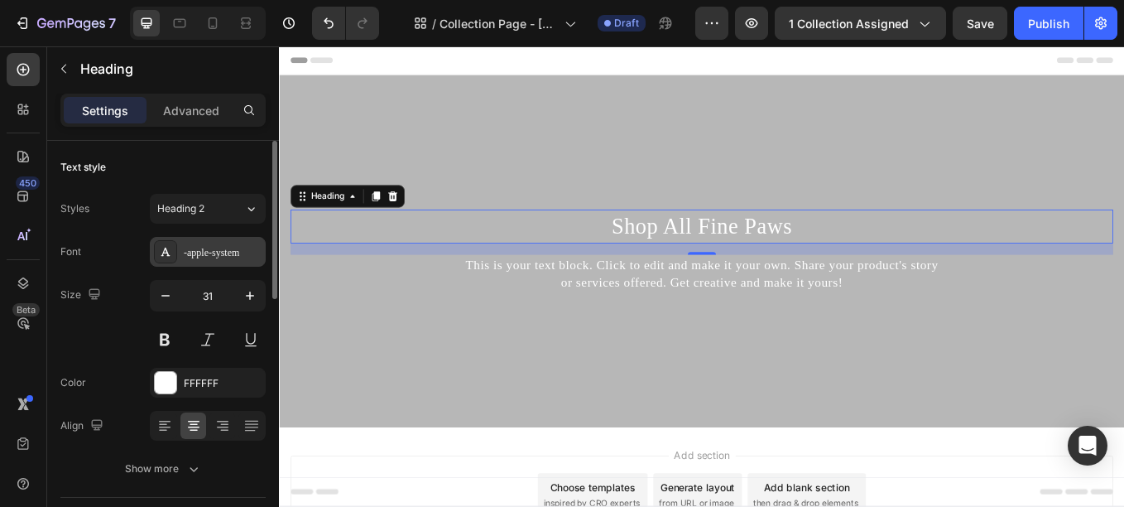
click at [229, 243] on div "-apple-system" at bounding box center [208, 252] width 116 height 30
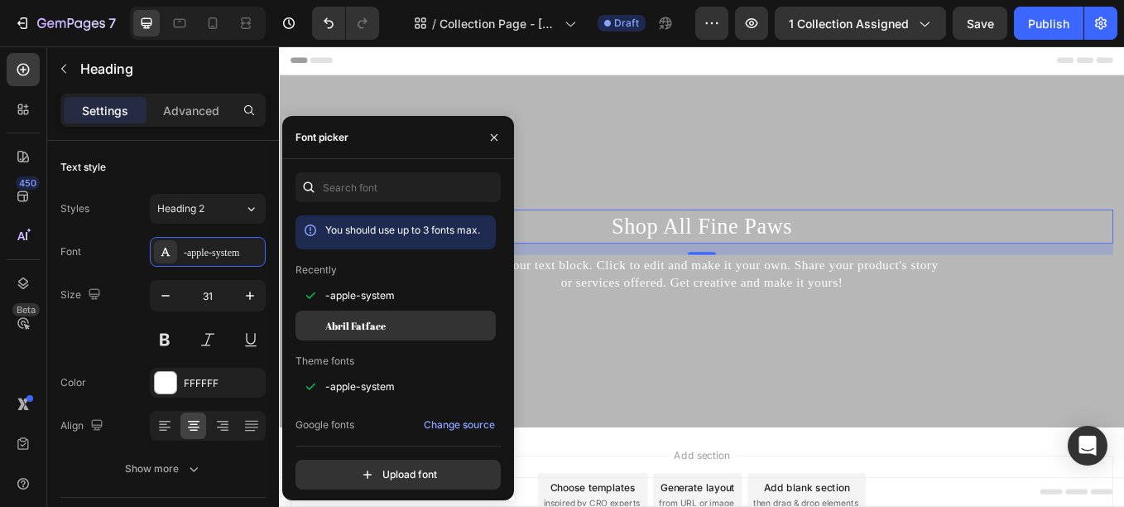
click at [334, 497] on div "Abril Fatface" at bounding box center [395, 512] width 200 height 30
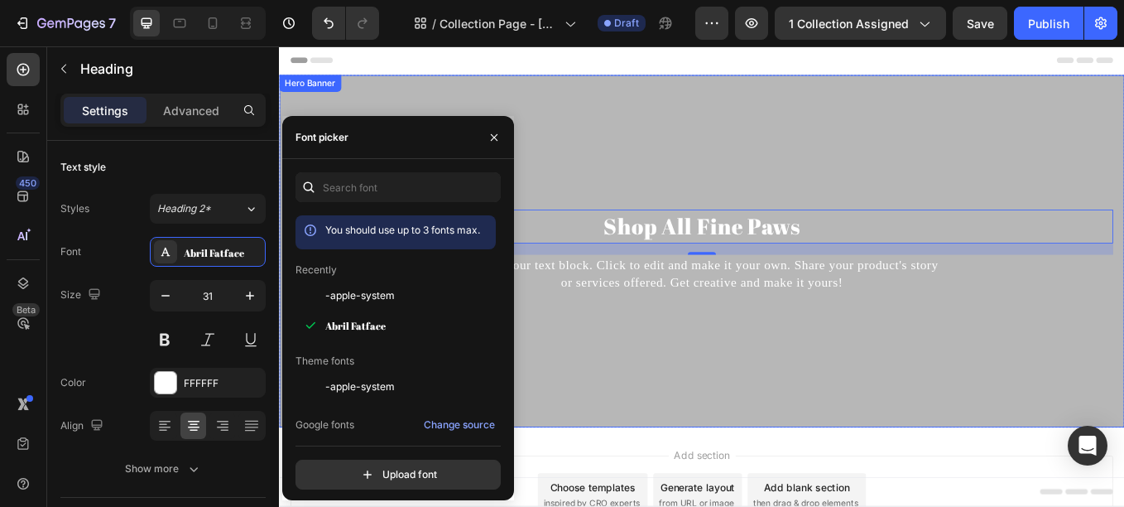
scroll to position [111, 0]
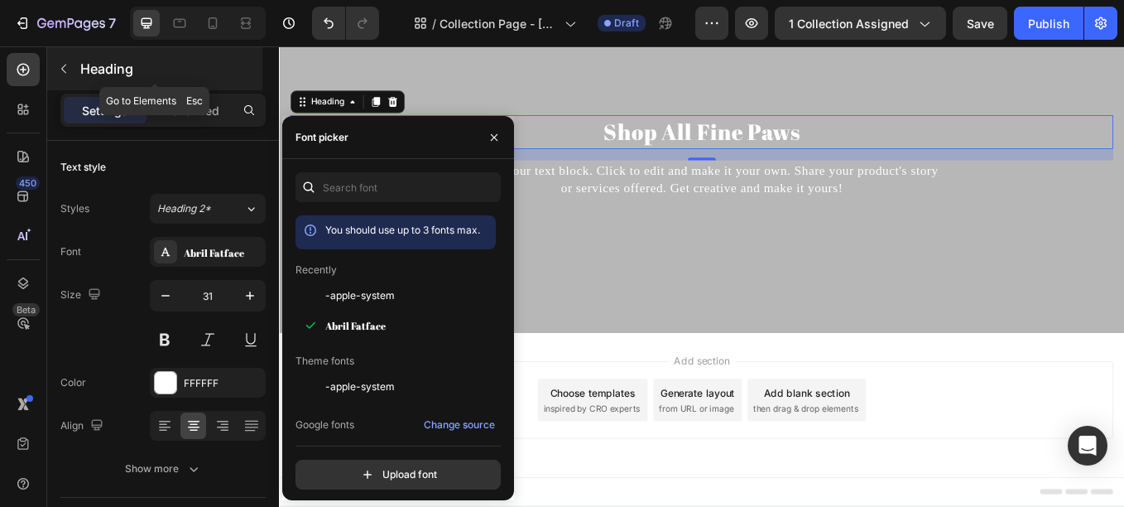
click at [103, 65] on p "Heading" at bounding box center [169, 69] width 179 height 20
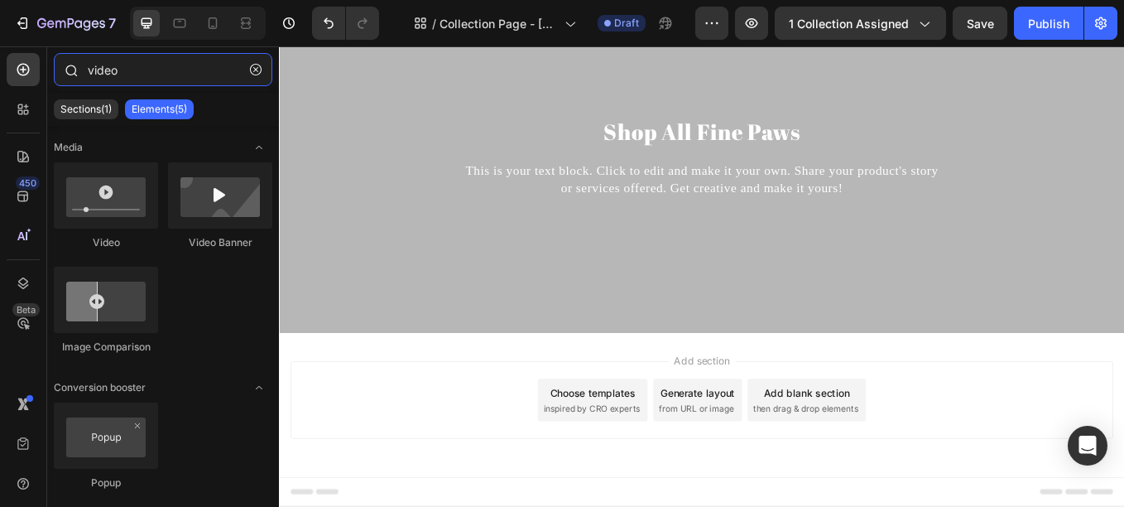
click at [123, 71] on input "video" at bounding box center [163, 69] width 219 height 33
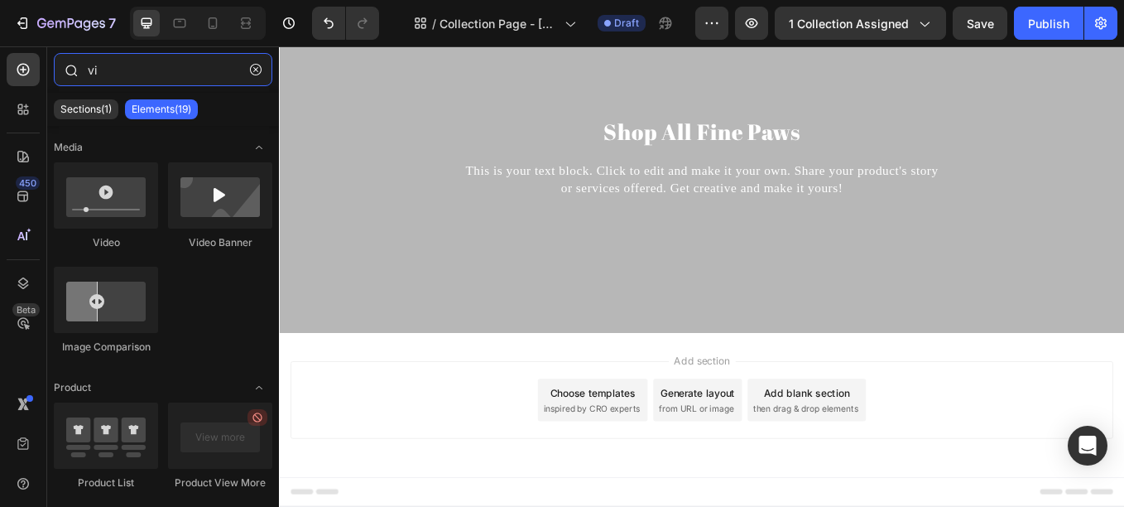
type input "v"
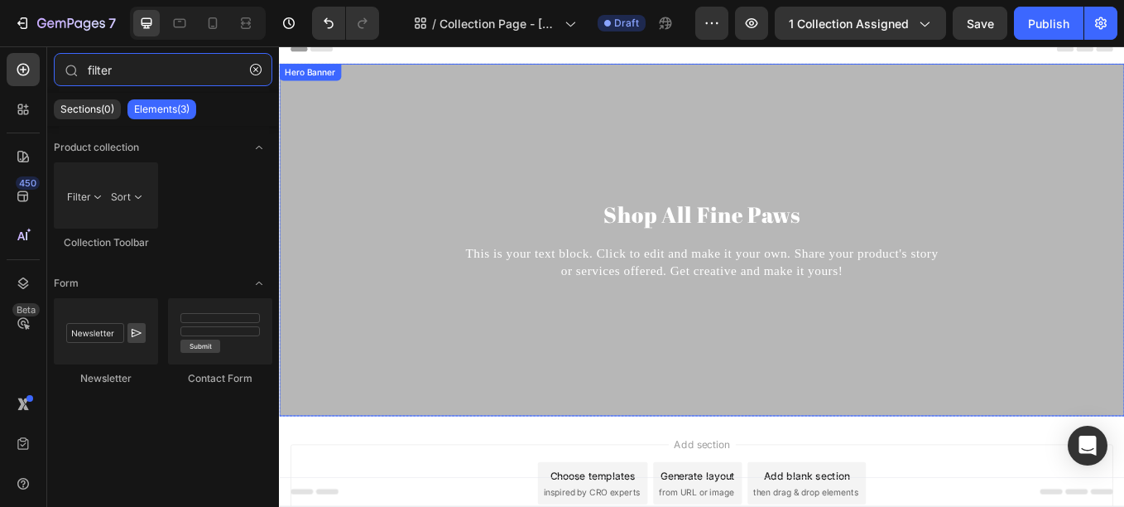
scroll to position [0, 0]
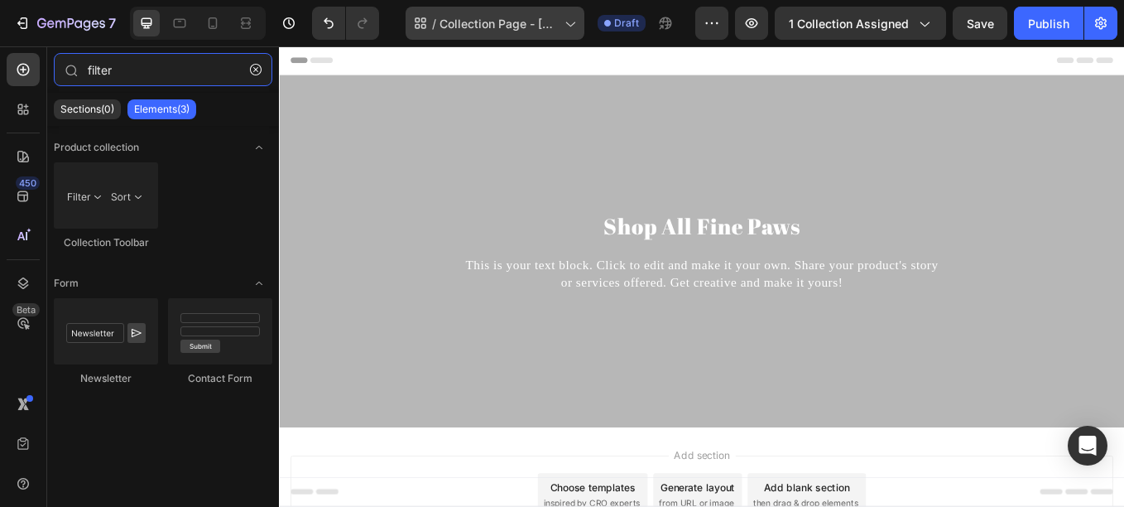
type input "filter"
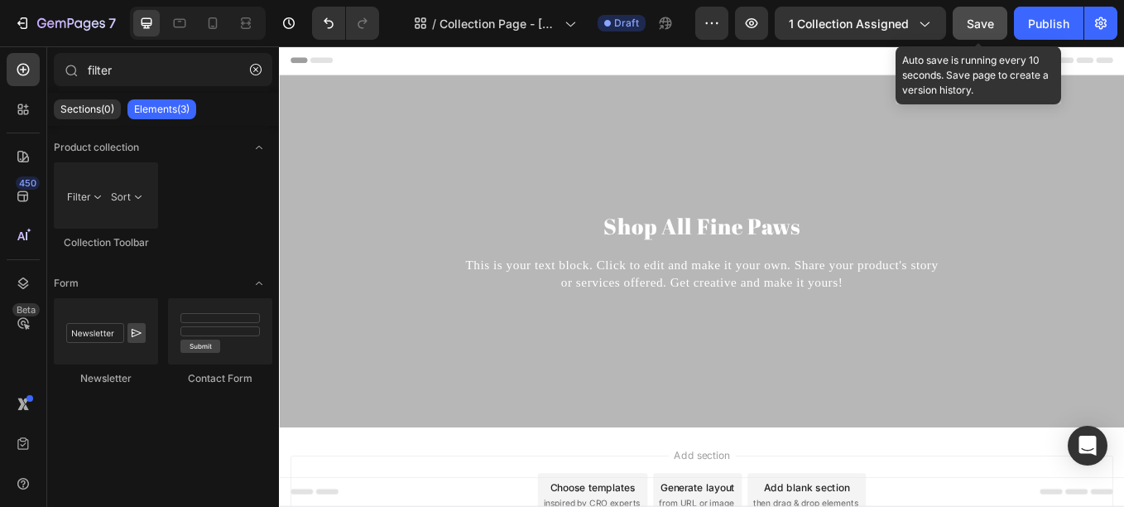
click at [978, 13] on button "Save" at bounding box center [980, 23] width 55 height 33
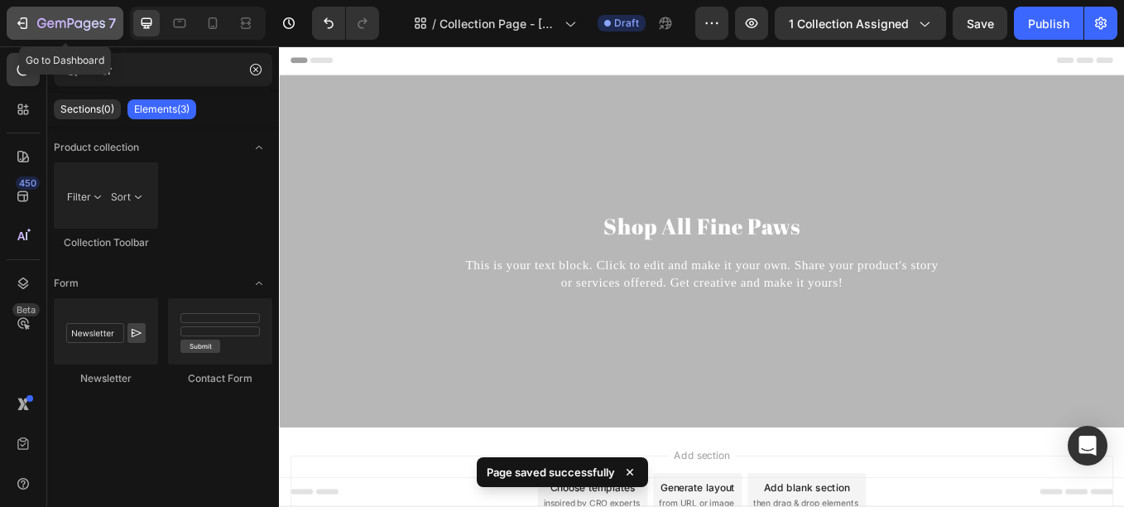
click at [69, 15] on div "7" at bounding box center [76, 23] width 79 height 20
